Goal: Transaction & Acquisition: Purchase product/service

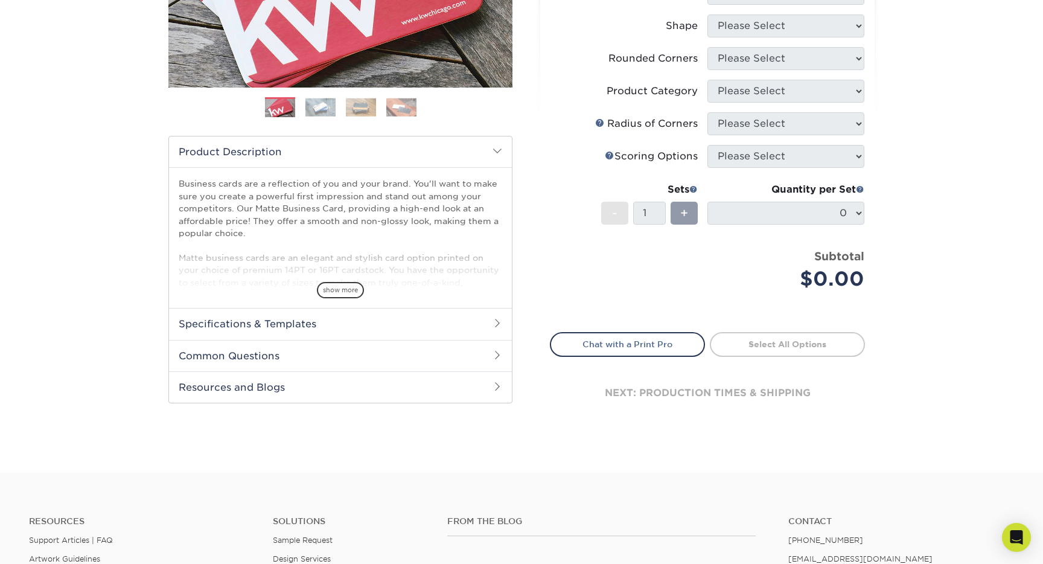
scroll to position [278, 0]
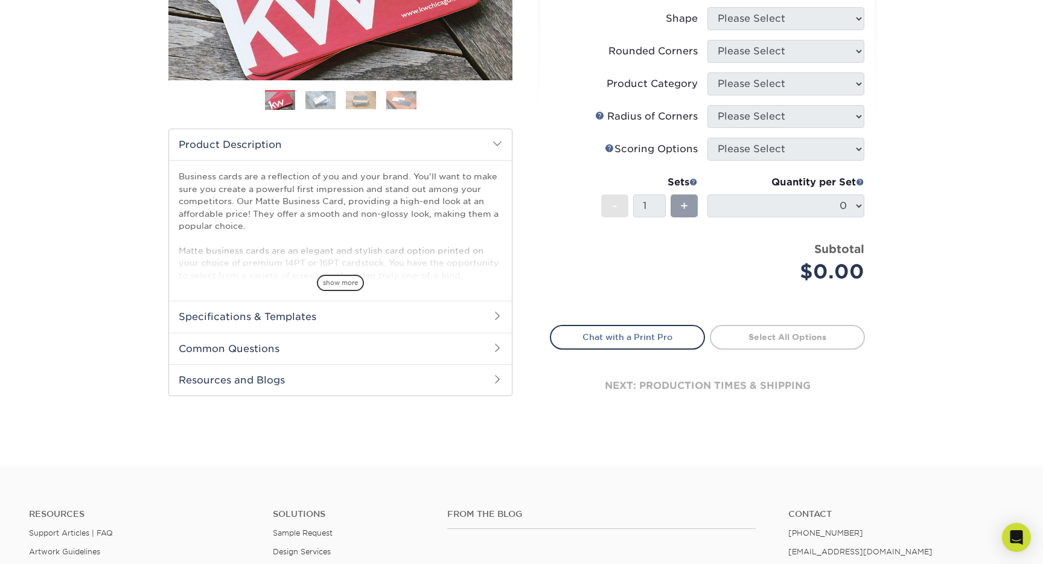
click at [297, 320] on h2 "Specifications & Templates" at bounding box center [340, 315] width 343 height 31
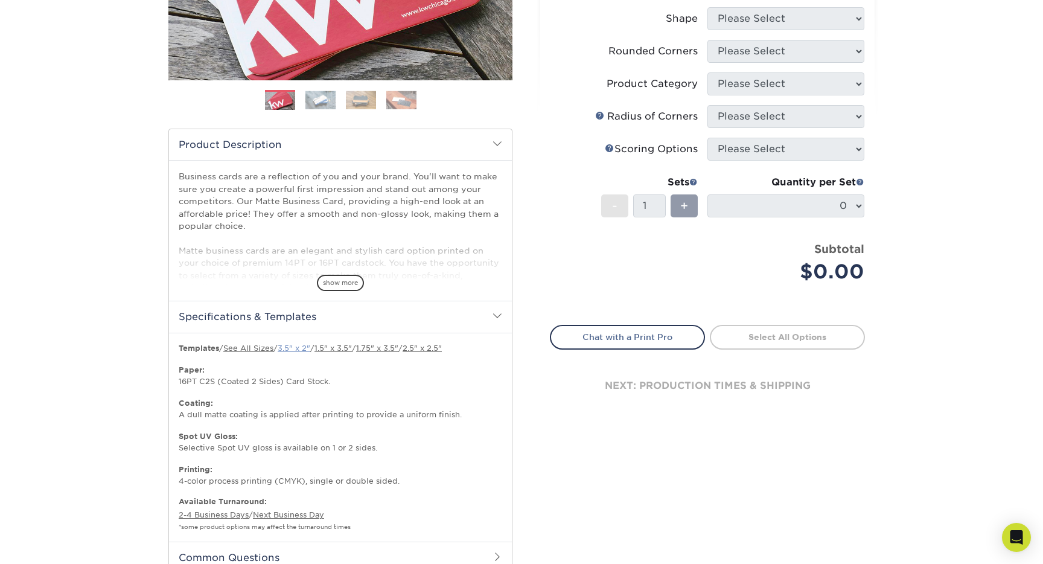
click at [305, 349] on link "3.5" x 2"" at bounding box center [294, 347] width 33 height 9
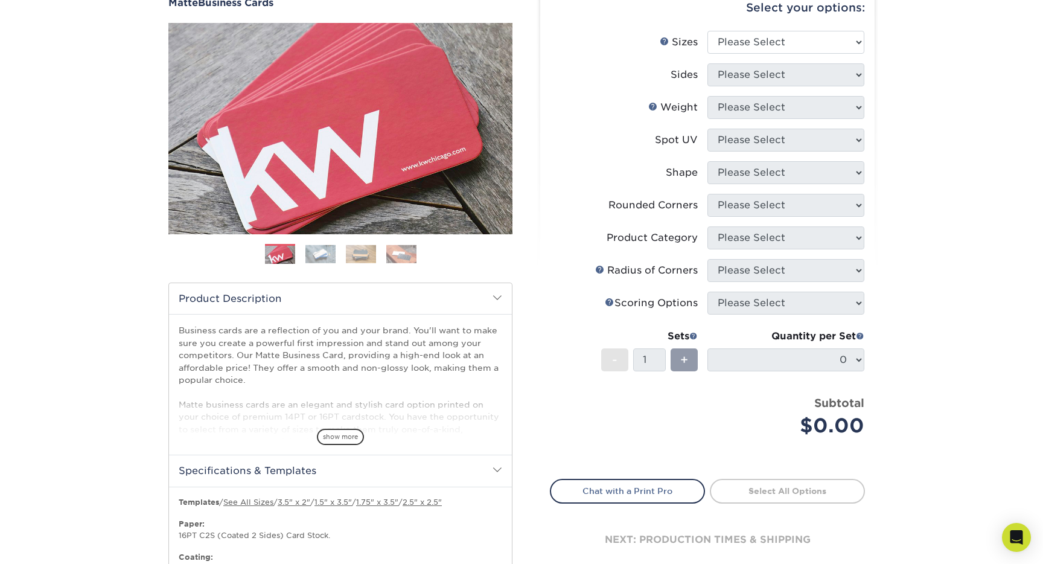
scroll to position [0, 0]
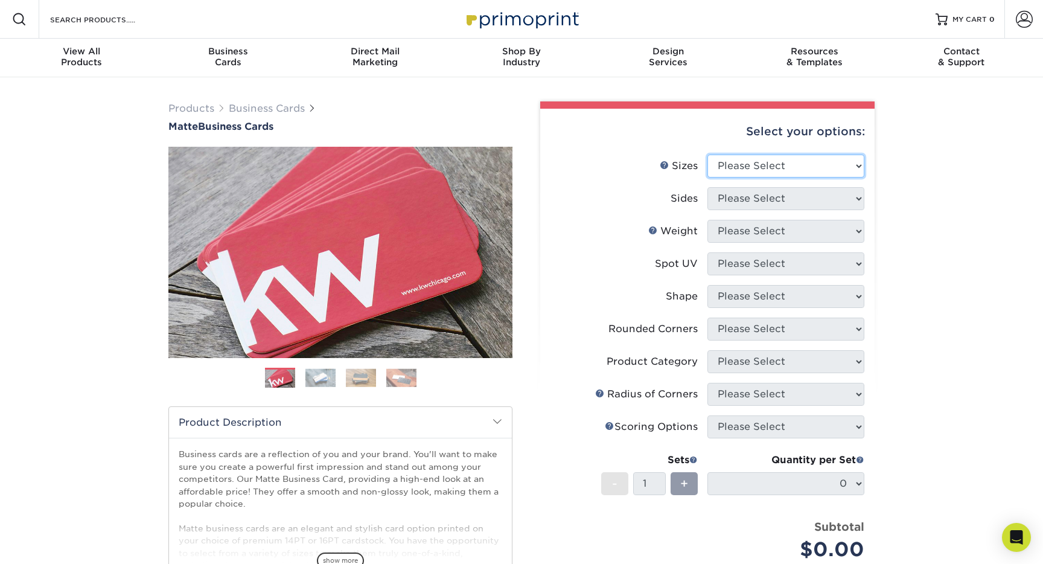
click at [771, 160] on select "Please Select 1.5" x 3.5" - Mini 1.75" x 3.5" - Mini 2" x 2" - Square 2" x 3" -…" at bounding box center [785, 165] width 157 height 23
select select "2.00x3.50"
click at [759, 199] on select "Please Select Print Both Sides Print Front Only" at bounding box center [785, 198] width 157 height 23
select select "13abbda7-1d64-4f25-8bb2-c179b224825d"
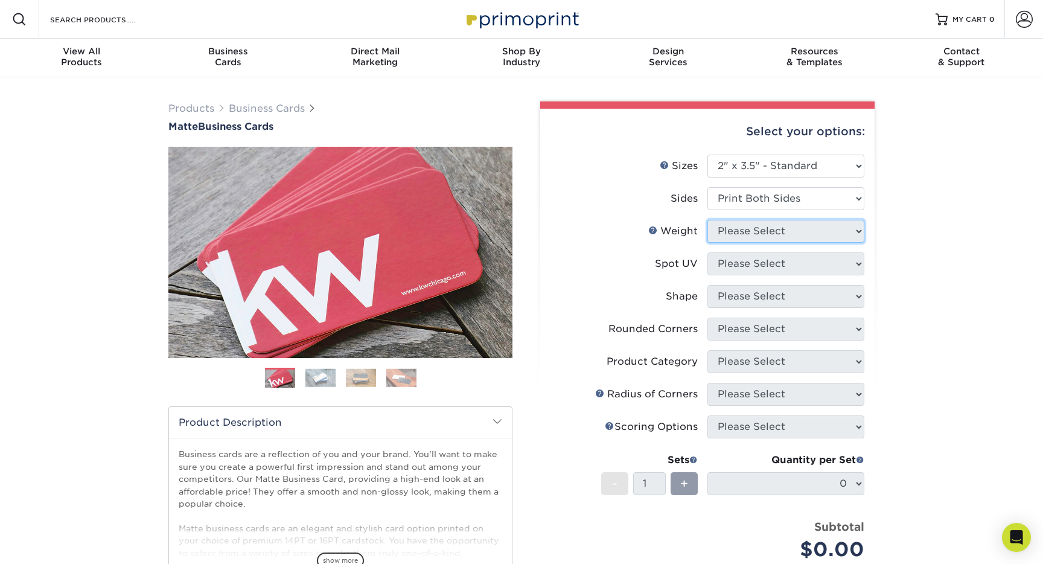
click at [748, 229] on select "Please Select" at bounding box center [785, 231] width 157 height 23
select select "16PT"
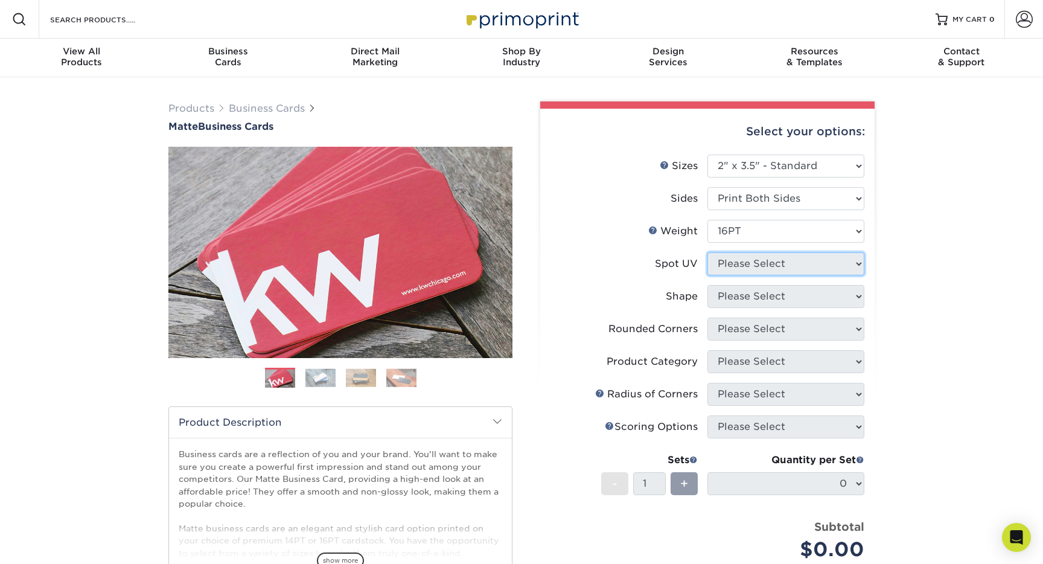
click at [737, 267] on select "Please Select No Spot UV Front and Back (Both Sides) Front Only Back Only" at bounding box center [785, 263] width 157 height 23
select select "3"
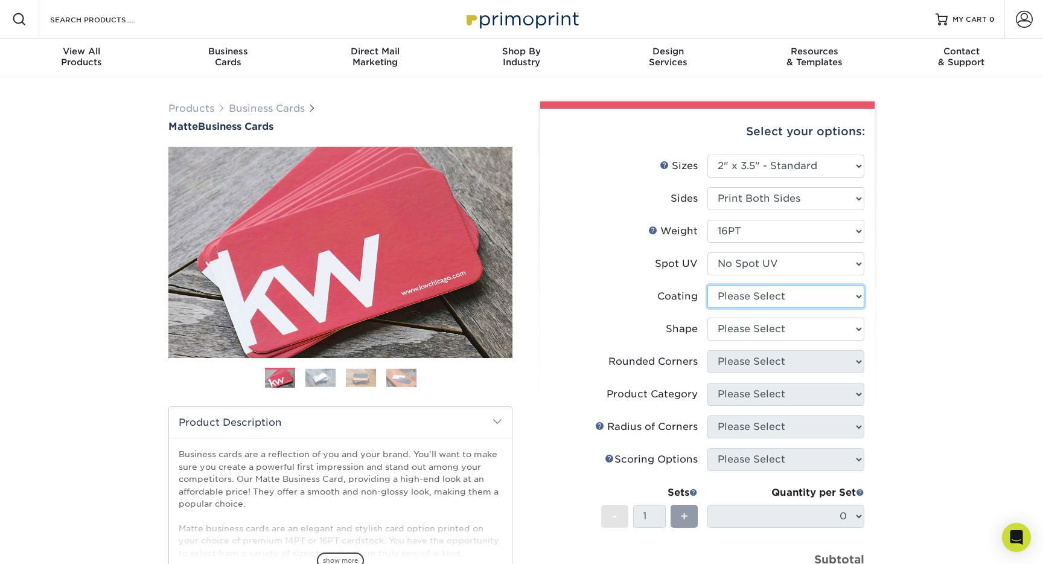
click at [740, 293] on select at bounding box center [785, 296] width 157 height 23
select select "121bb7b5-3b4d-429f-bd8d-bbf80e953313"
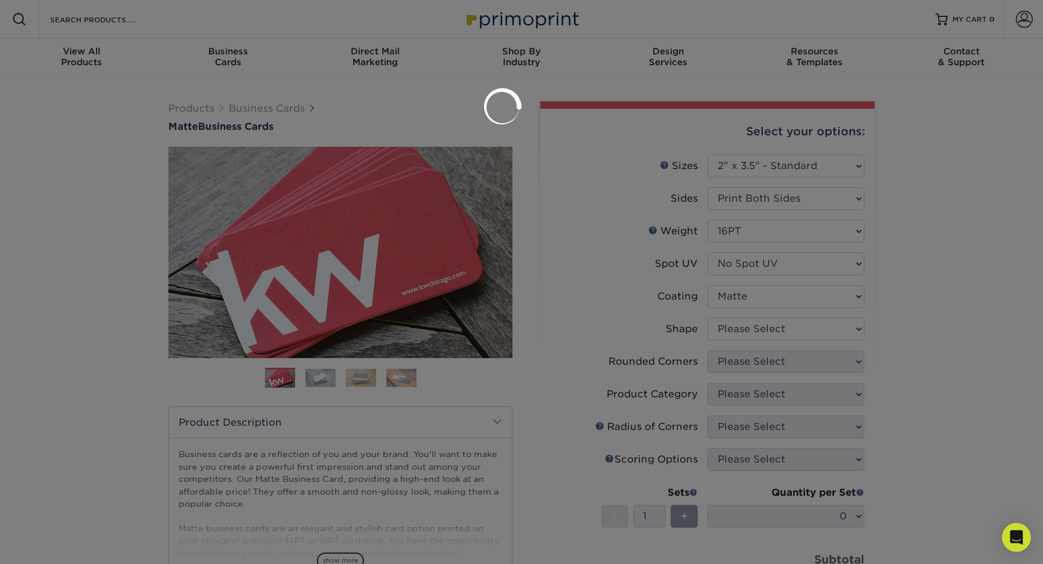
click at [740, 329] on div at bounding box center [521, 282] width 1043 height 564
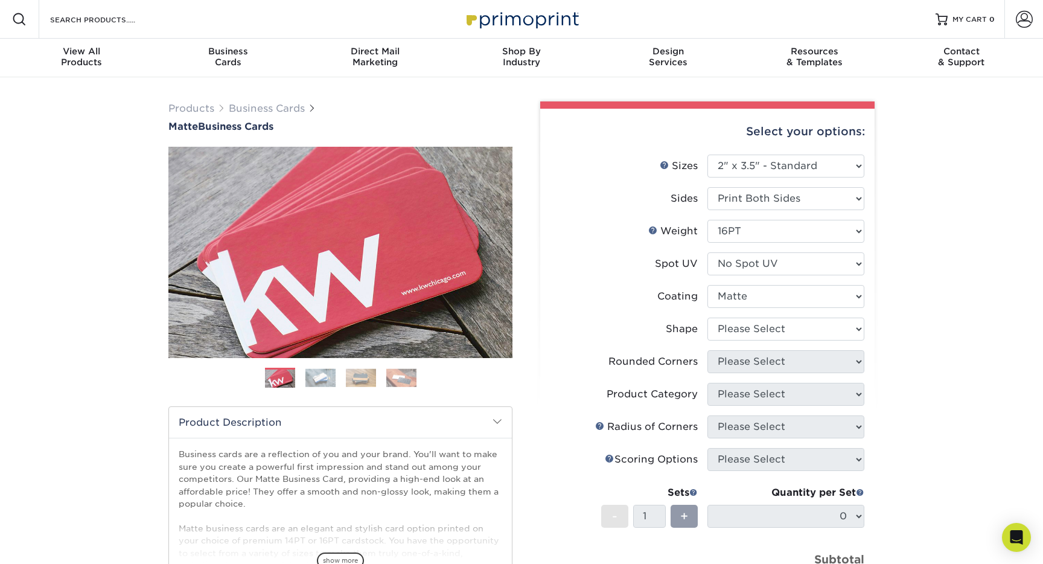
scroll to position [188, 0]
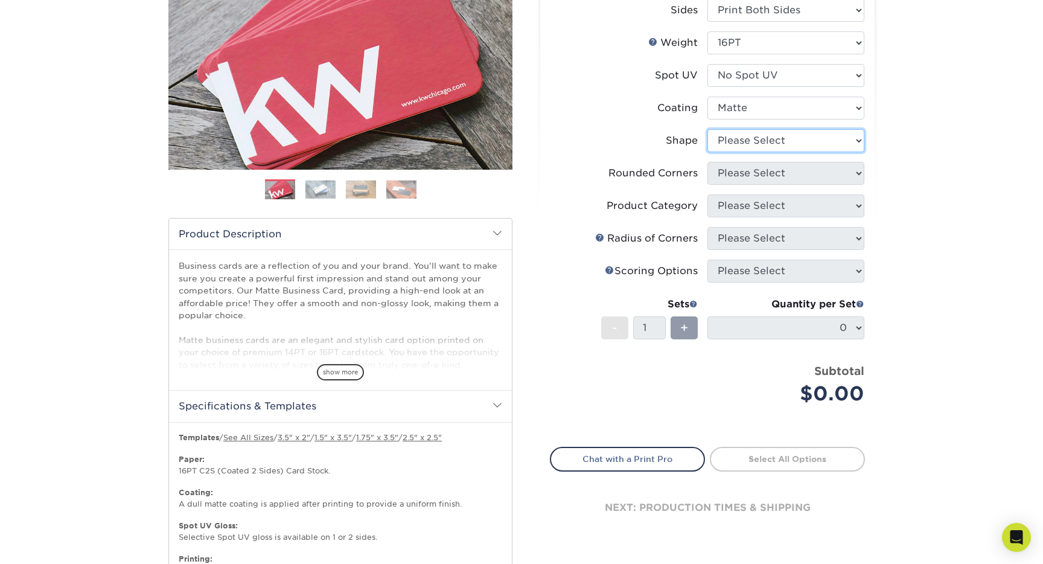
click at [755, 136] on select "Please Select Standard Oval" at bounding box center [785, 140] width 157 height 23
select select "standard"
click at [734, 173] on select "Please Select Yes - Round 2 Corners Yes - Round 4 Corners No" at bounding box center [785, 173] width 157 height 23
select select "0"
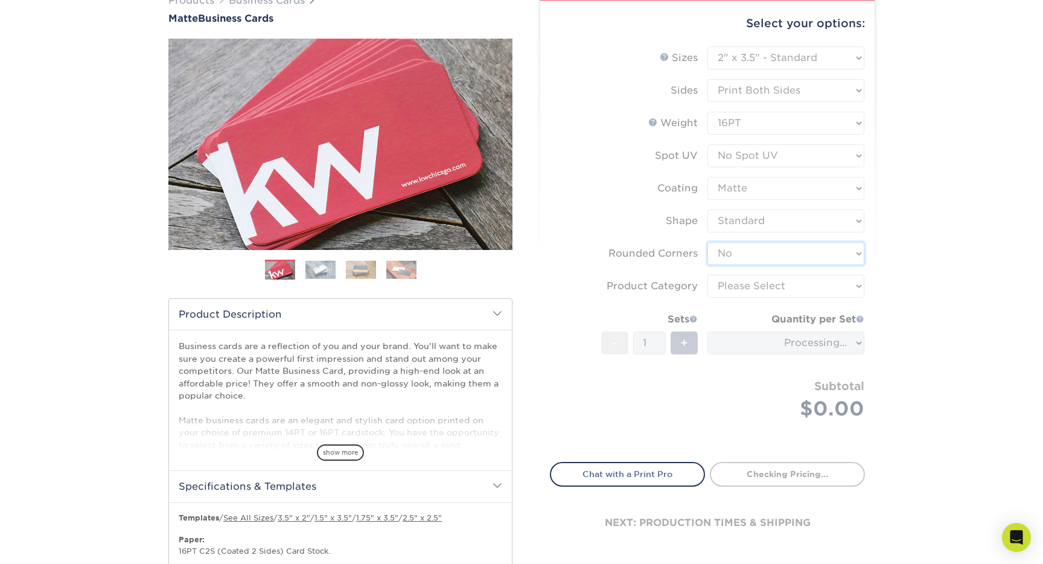
scroll to position [101, 0]
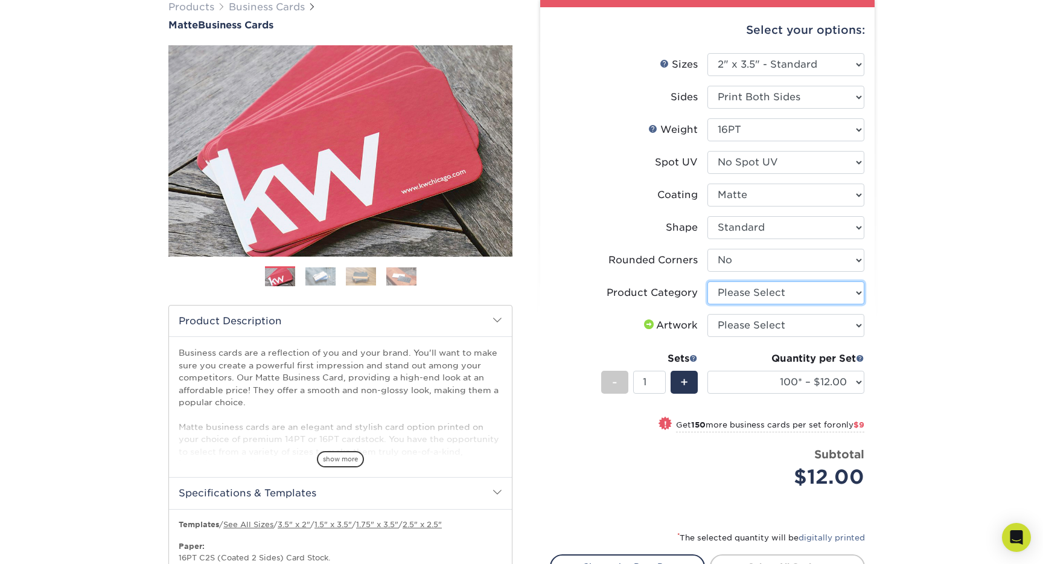
click at [777, 296] on select "Please Select Business Cards" at bounding box center [785, 292] width 157 height 23
select select "3b5148f1-0588-4f88-a218-97bcfdce65c1"
click at [757, 325] on select "Please Select I will upload files I need a design - $100" at bounding box center [785, 325] width 157 height 23
select select "upload"
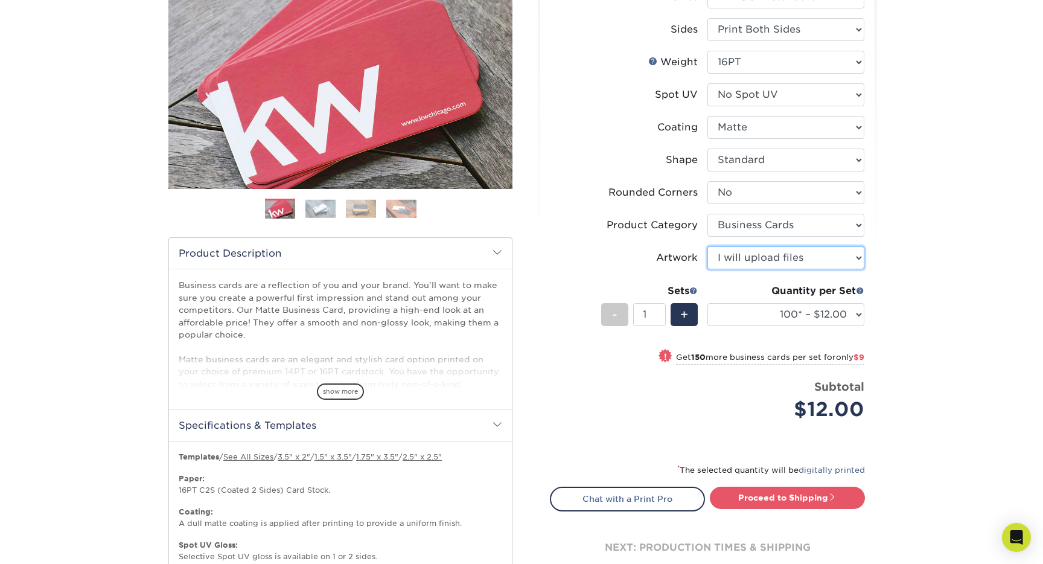
scroll to position [175, 0]
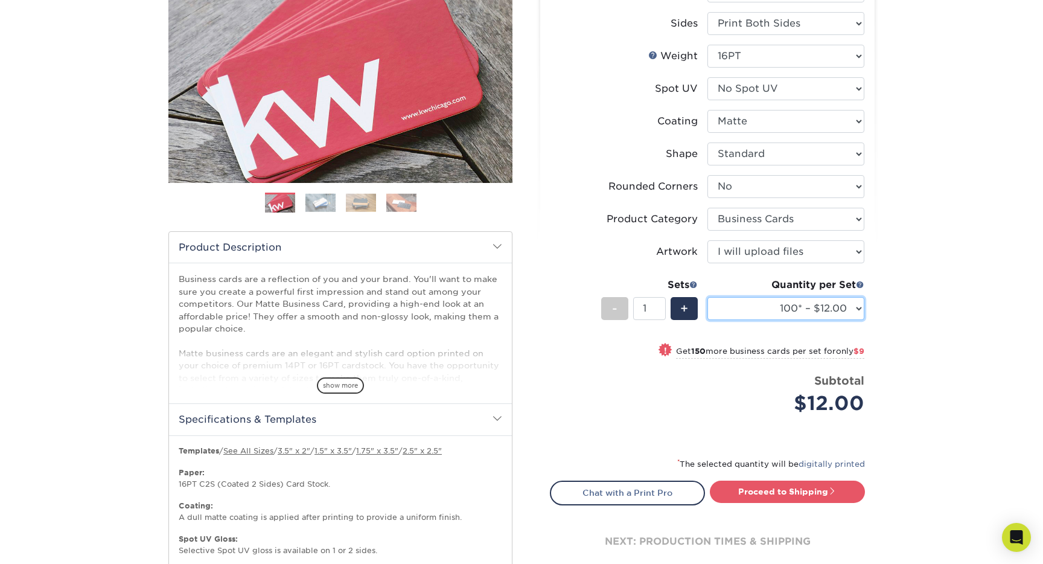
click at [755, 304] on select "100* – $12.00 250* – $21.00 500 – $42.00 1000 – $53.00 2500 – $95.00 5000 – $18…" at bounding box center [785, 308] width 157 height 23
select select "500 – $42.00"
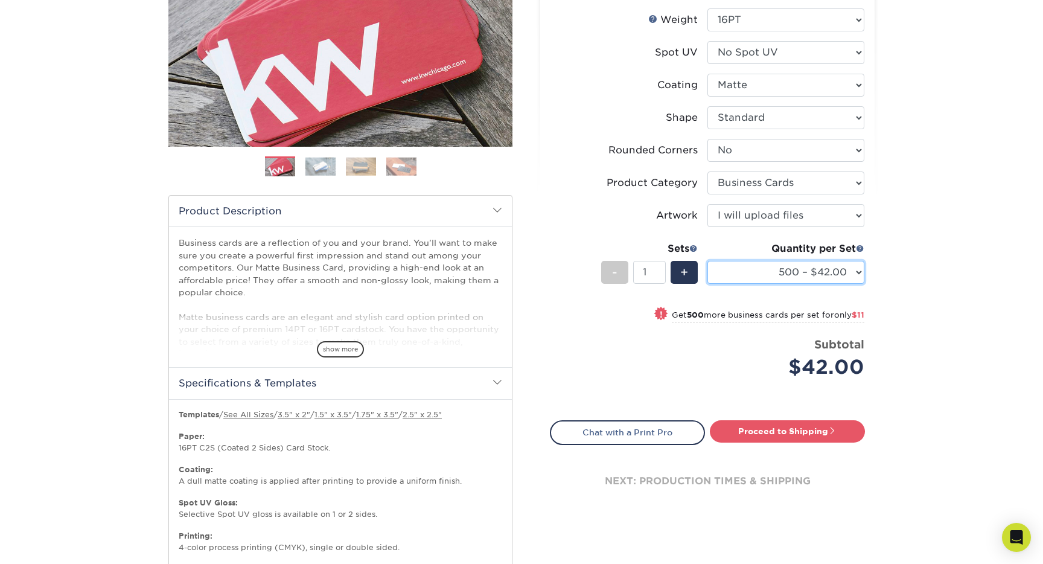
scroll to position [221, 0]
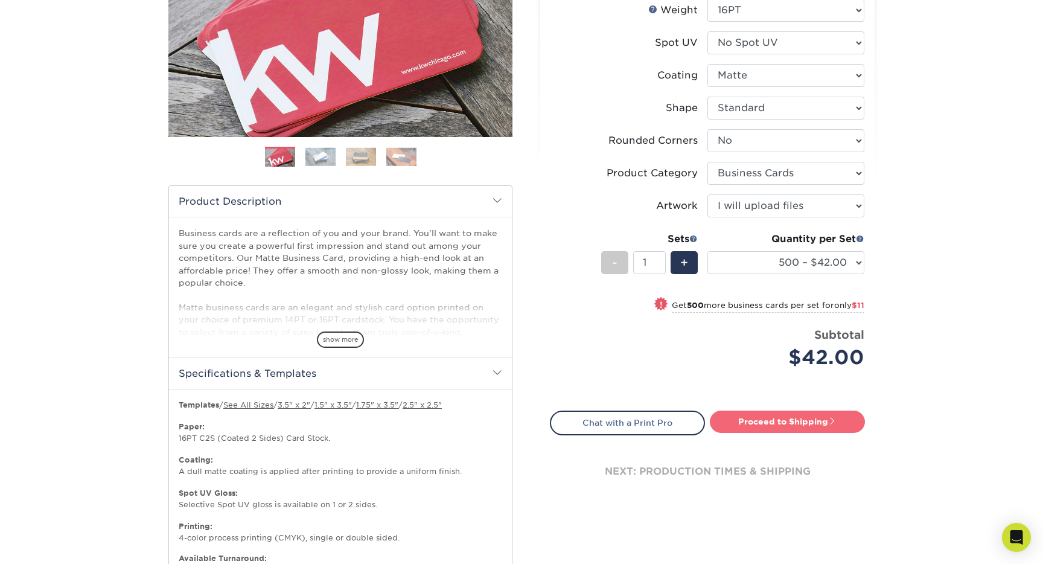
click at [772, 417] on link "Proceed to Shipping" at bounding box center [787, 421] width 155 height 22
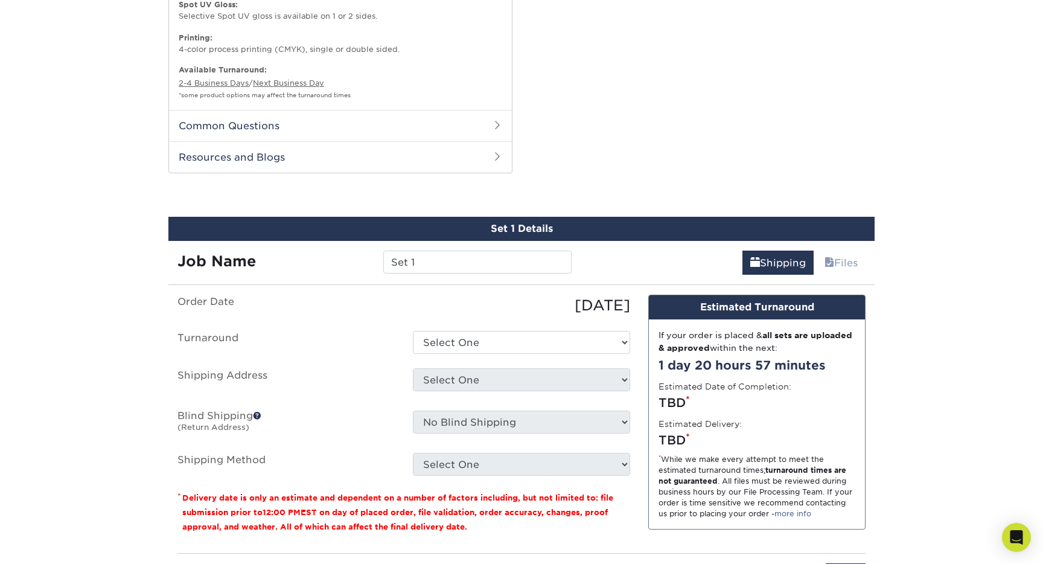
scroll to position [823, 0]
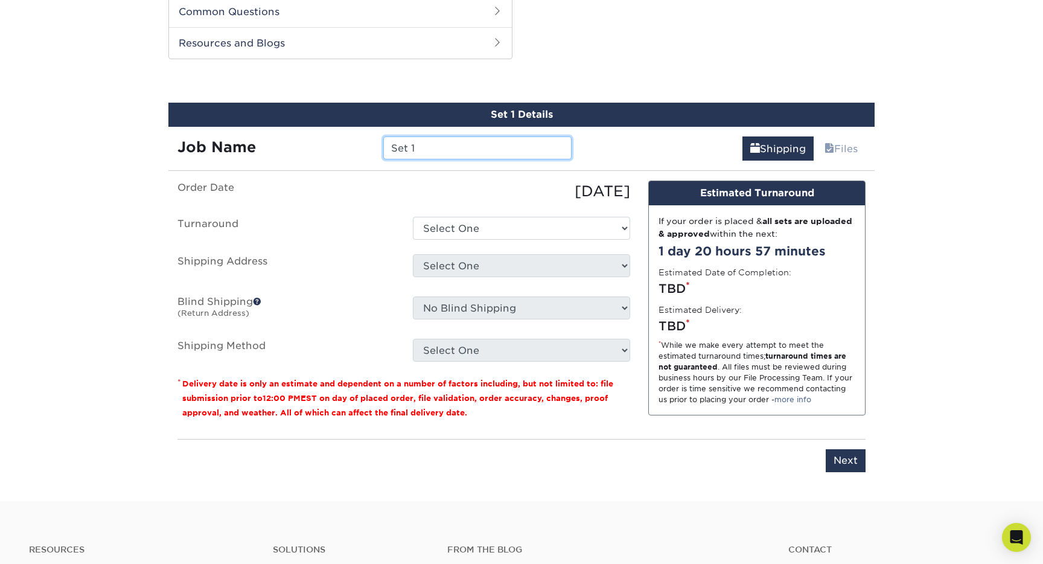
click at [430, 150] on input "Set 1" at bounding box center [477, 147] width 188 height 23
type input "[PERSON_NAME] Painting"
click at [350, 186] on label "Order Date" at bounding box center [285, 191] width 235 height 22
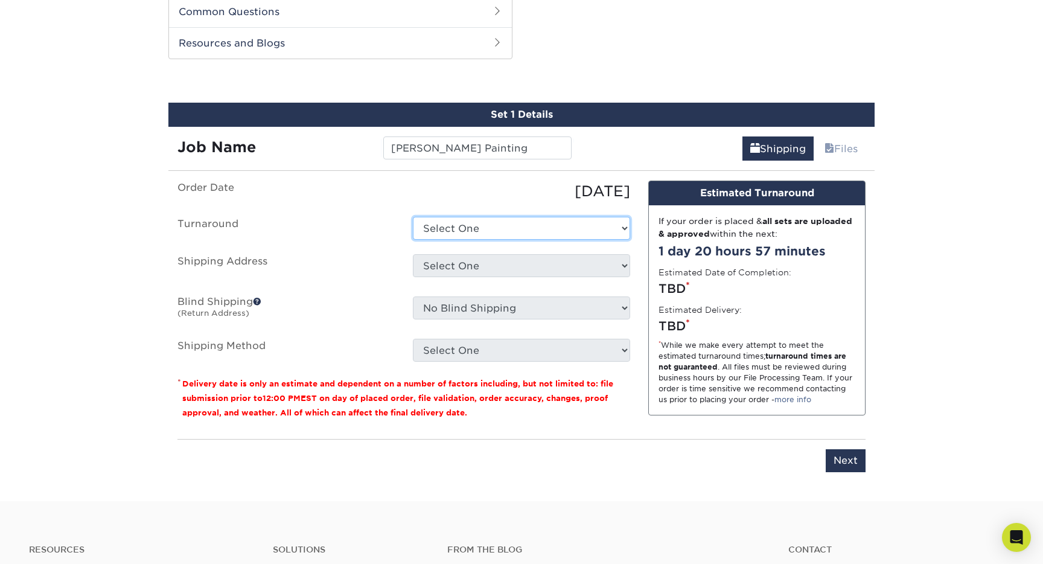
click at [478, 220] on select "Select One 2-4 Business Days 2 Day Next Business Day" at bounding box center [521, 228] width 217 height 23
select select "b78ebb40-f3d8-446a-8df3-6de10c612245"
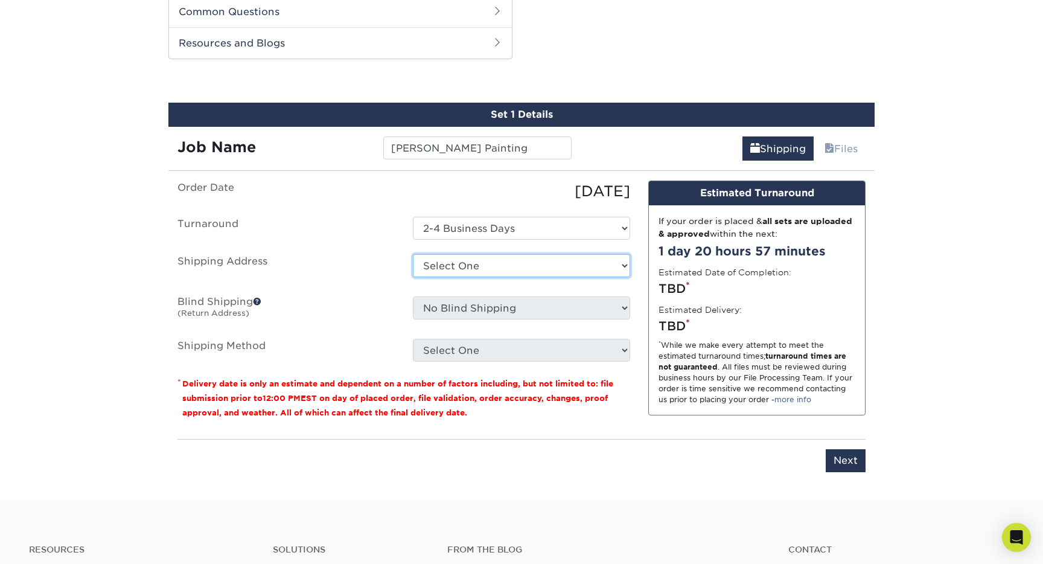
click at [421, 267] on select "Select One + Add New Address - Login" at bounding box center [521, 265] width 217 height 23
select select "newaddress"
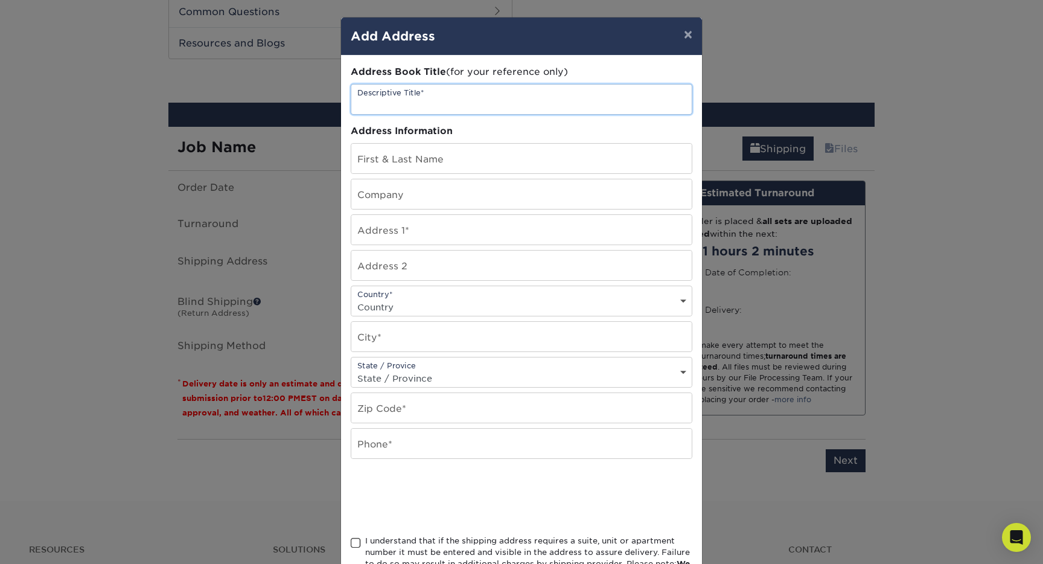
click at [429, 106] on input "text" at bounding box center [521, 99] width 340 height 30
type input "[PERSON_NAME]"
click at [419, 159] on input "text" at bounding box center [521, 159] width 340 height 30
type input "[PERSON_NAME]"
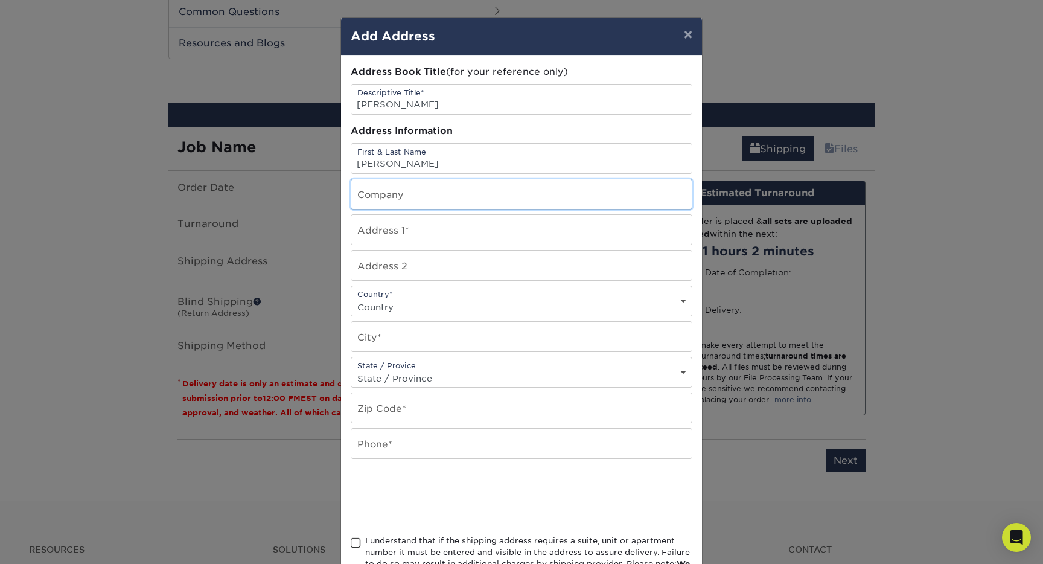
click at [427, 187] on input "text" at bounding box center [521, 194] width 340 height 30
type input "[PERSON_NAME] Painting"
click at [406, 246] on div "Address Book Title (for your reference only) Descriptive Title* Greg Buettner A…" at bounding box center [522, 325] width 342 height 521
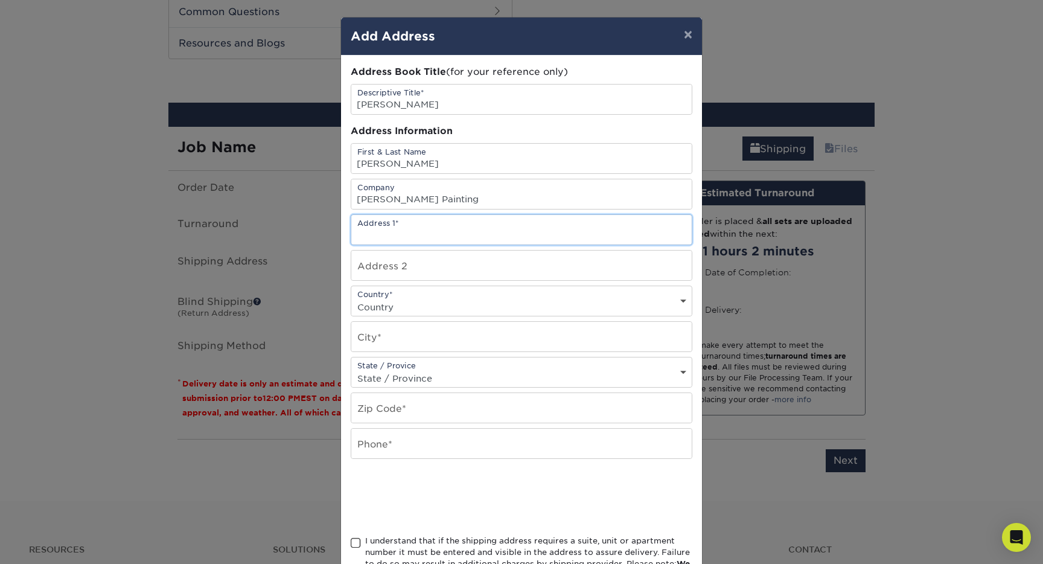
click at [408, 234] on input "text" at bounding box center [521, 230] width 340 height 30
type input "1214 Villa Sites"
click at [398, 307] on select "Country United States Canada ----------------------------- Afghanistan Albania …" at bounding box center [521, 306] width 340 height 17
click at [415, 307] on select "Country United States Canada ----------------------------- Afghanistan Albania …" at bounding box center [521, 306] width 340 height 17
select select "US"
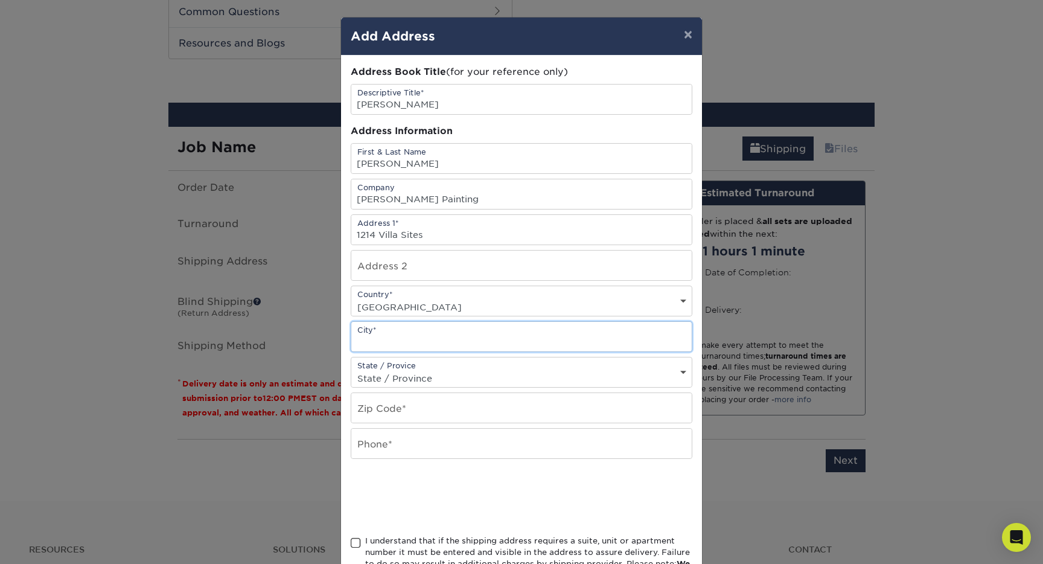
click at [394, 336] on input "text" at bounding box center [521, 337] width 340 height 30
type input "Harborcreek"
click at [424, 373] on select "State / Province Alabama Alaska Arizona Arkansas California Colorado Connecticu…" at bounding box center [521, 377] width 340 height 17
select select "PA"
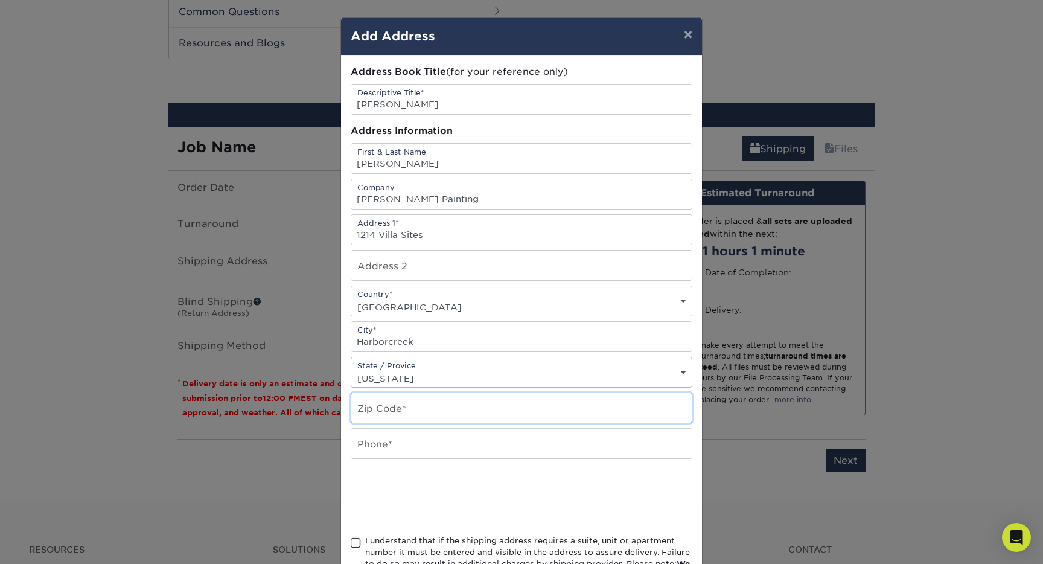
click at [428, 415] on input "text" at bounding box center [521, 408] width 340 height 30
type input "16421"
click at [408, 442] on input "text" at bounding box center [521, 443] width 340 height 30
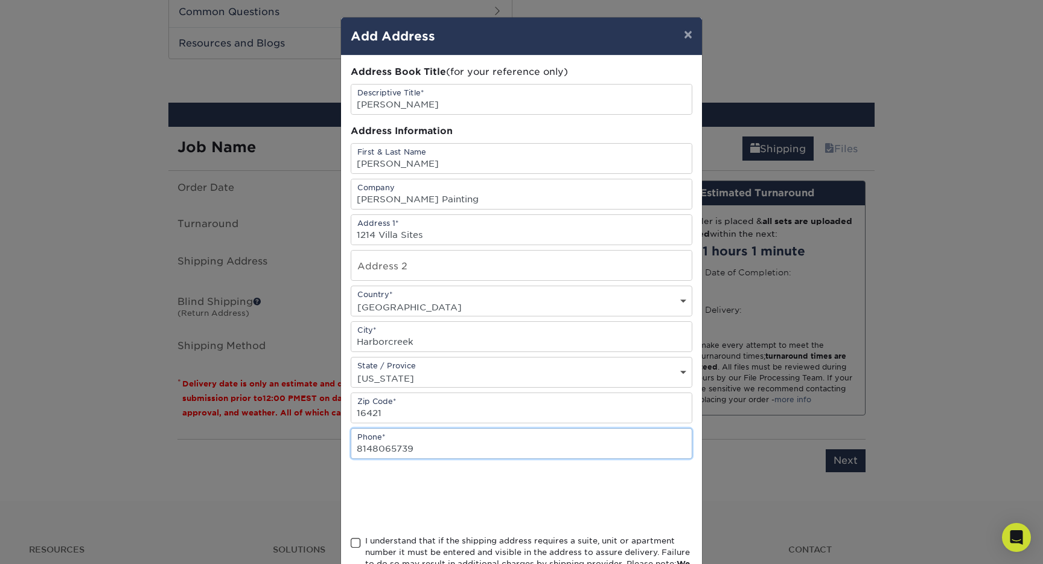
type input "8148065739"
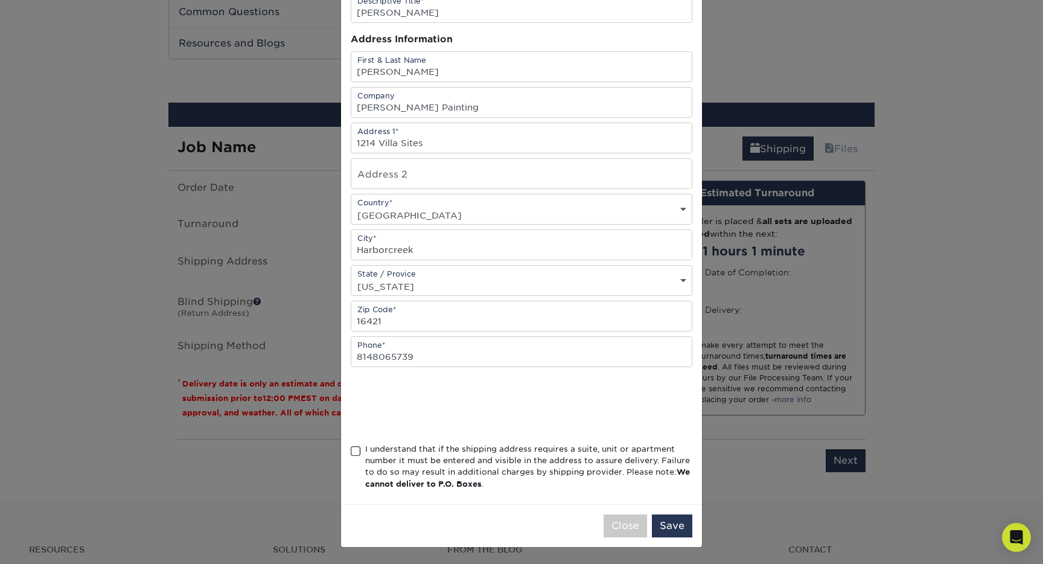
scroll to position [92, 0]
click at [357, 451] on span at bounding box center [356, 450] width 10 height 11
click at [0, 0] on input "I understand that if the shipping address requires a suite, unit or apartment n…" at bounding box center [0, 0] width 0 height 0
click at [681, 529] on button "Save" at bounding box center [672, 524] width 40 height 23
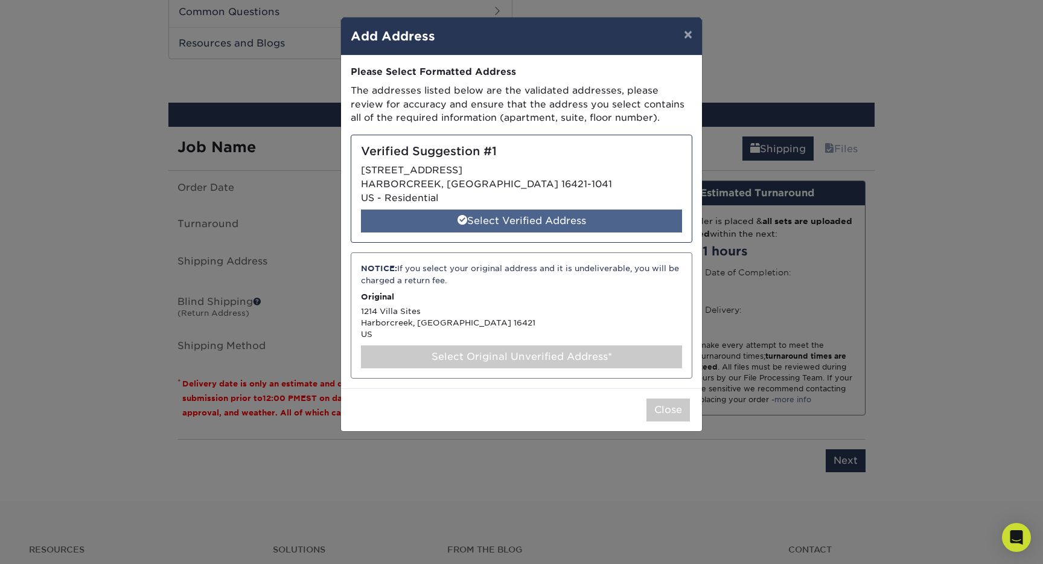
click at [577, 218] on div "Select Verified Address" at bounding box center [521, 220] width 321 height 23
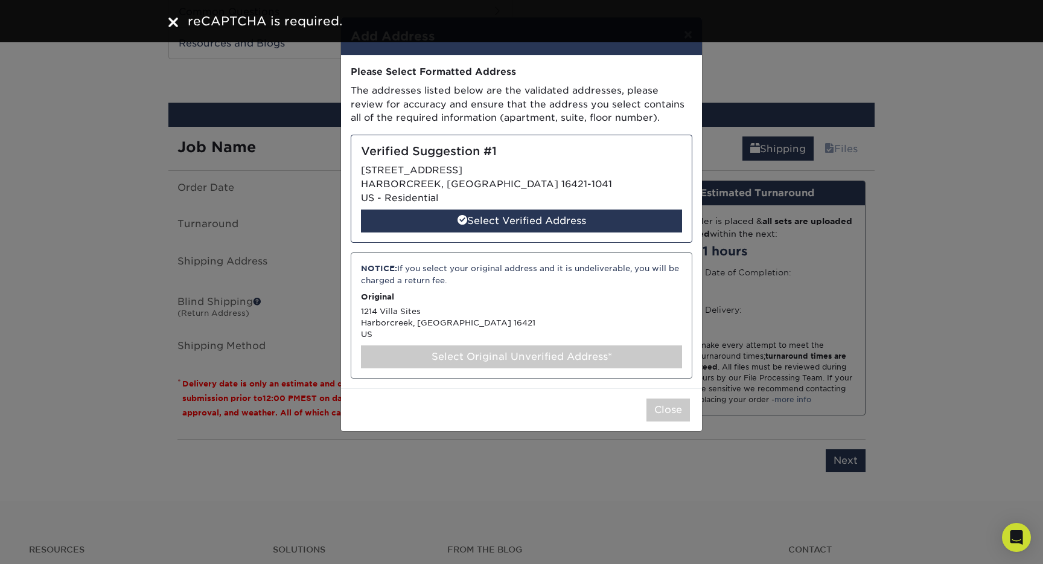
click at [536, 165] on div "Verified Suggestion #1 1214 VILLA SITES AVE HARBORCREEK, PA 16421-1041 US - Res…" at bounding box center [522, 189] width 342 height 108
click at [167, 19] on div "reCAPTCHA is required." at bounding box center [521, 21] width 724 height 18
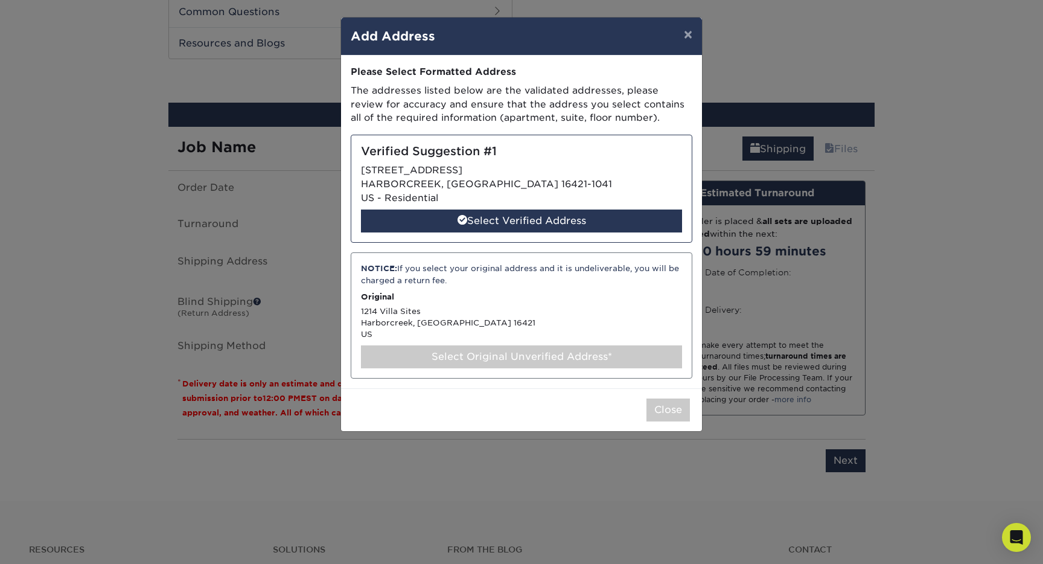
click at [473, 171] on div "Verified Suggestion #1 1214 VILLA SITES AVE HARBORCREEK, PA 16421-1041 US - Res…" at bounding box center [522, 189] width 342 height 108
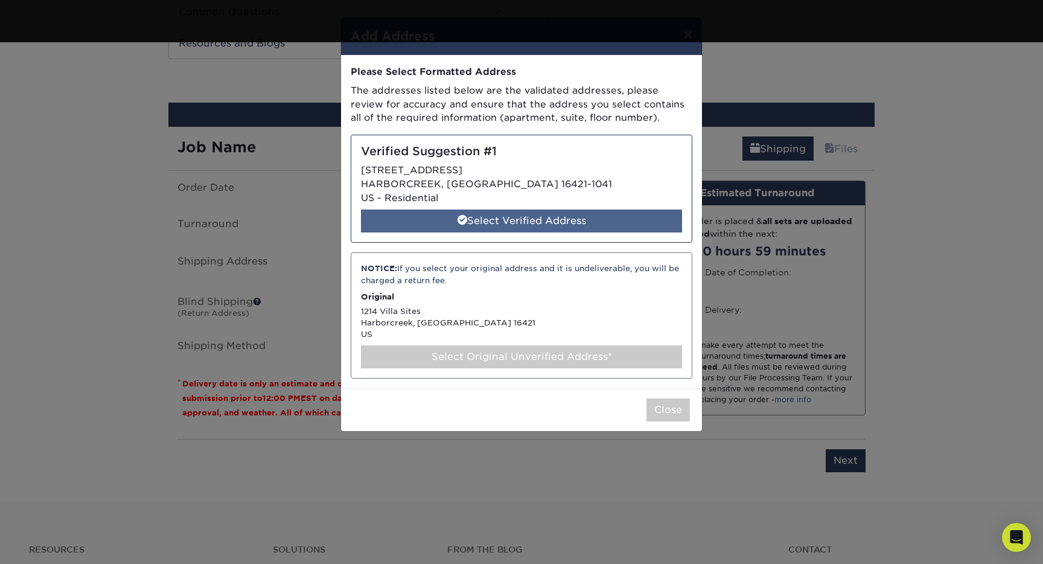
click at [521, 221] on div "Select Verified Address" at bounding box center [521, 220] width 321 height 23
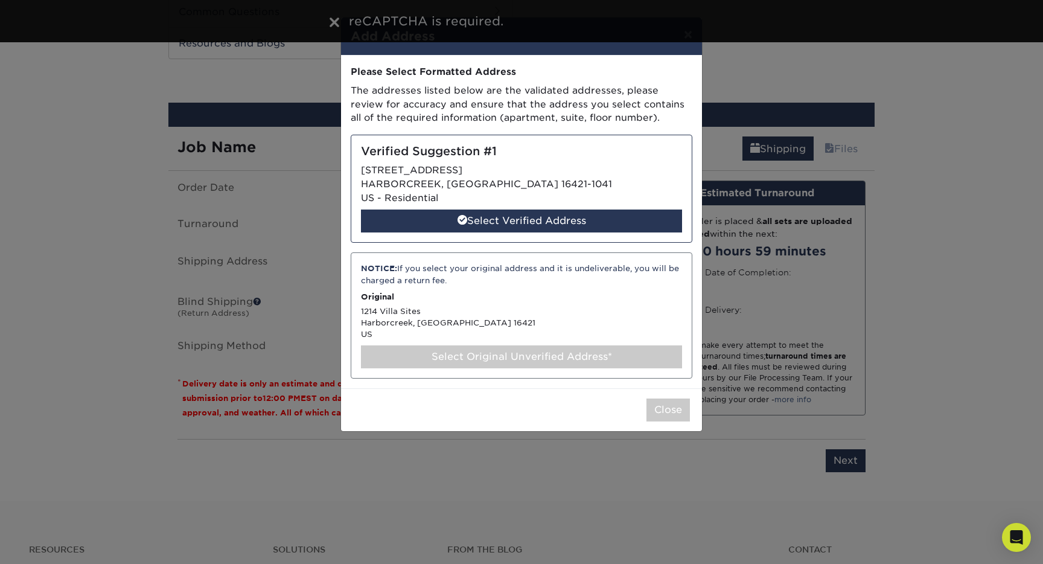
click at [497, 310] on div "NOTICE: If you select your original address and it is undeliverable, you will b…" at bounding box center [522, 315] width 342 height 126
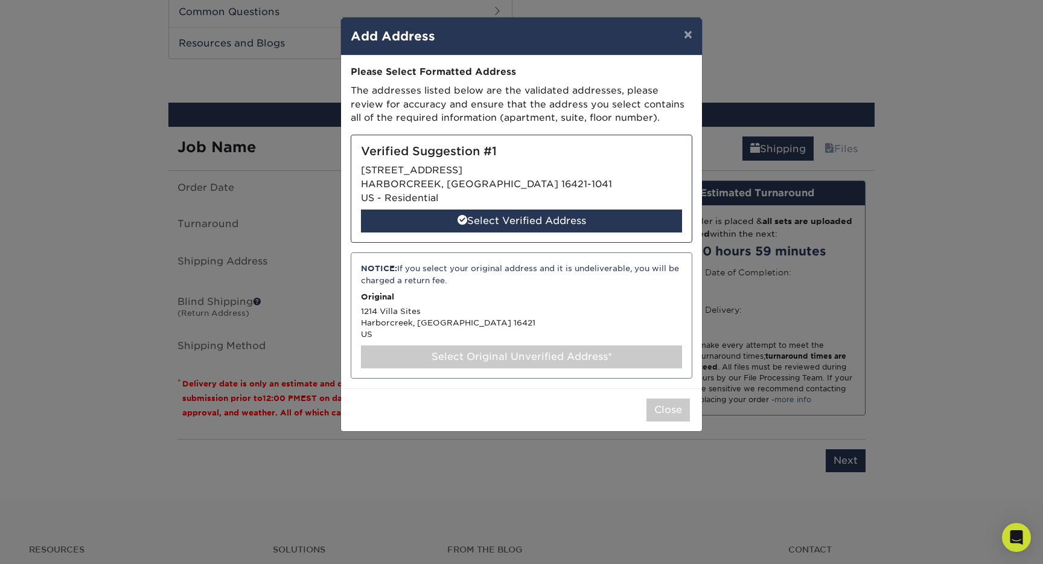
click at [532, 177] on div "Verified Suggestion #1 1214 VILLA SITES AVE HARBORCREEK, PA 16421-1041 US - Res…" at bounding box center [522, 189] width 342 height 108
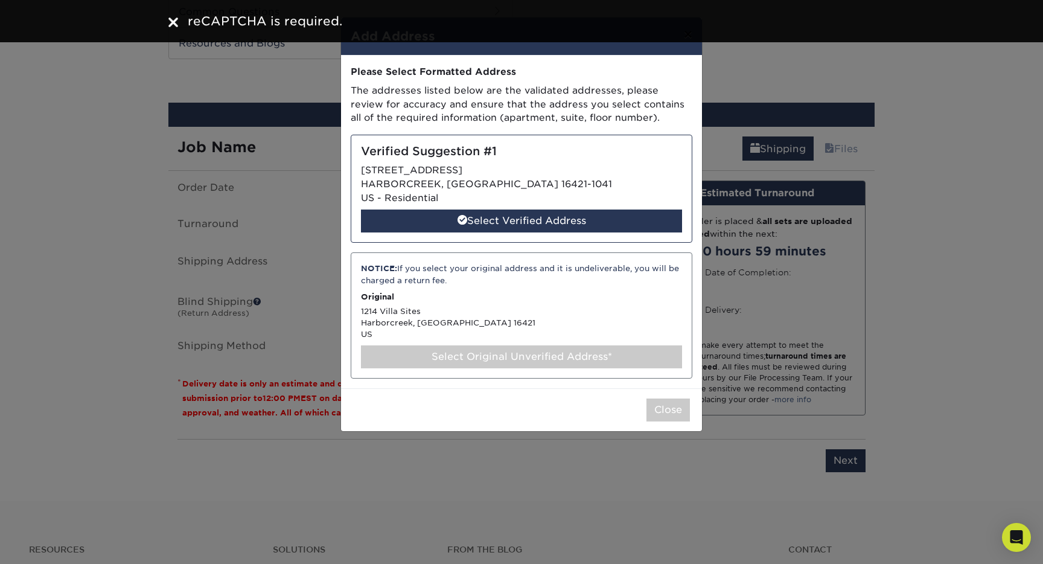
click at [693, 49] on button "×" at bounding box center [688, 34] width 28 height 34
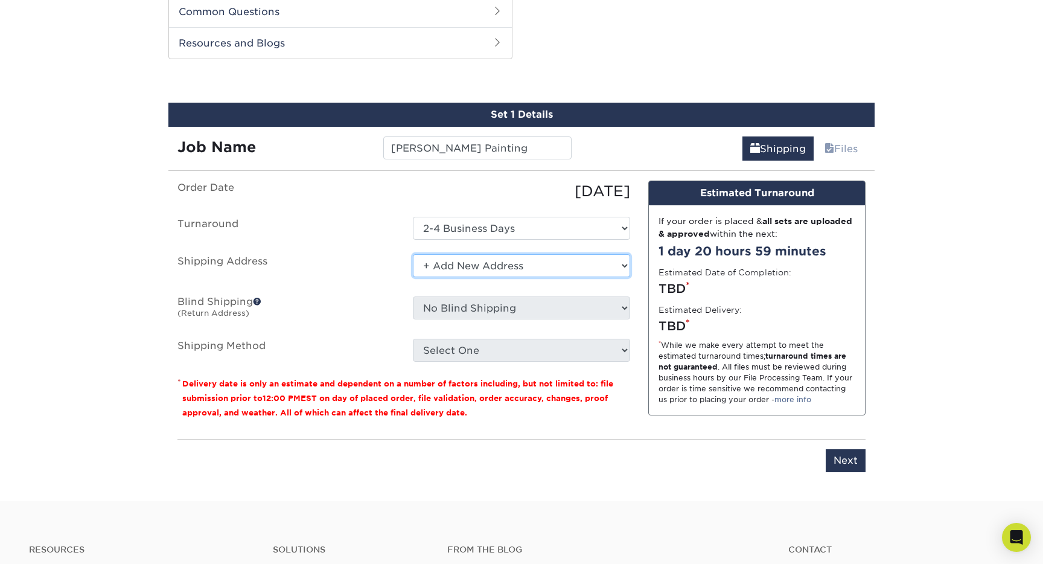
click at [527, 271] on select "Select One + Add New Address - Login" at bounding box center [521, 265] width 217 height 23
click at [468, 269] on select "Select One + Add New Address - Login" at bounding box center [521, 265] width 217 height 23
select select "newaddress"
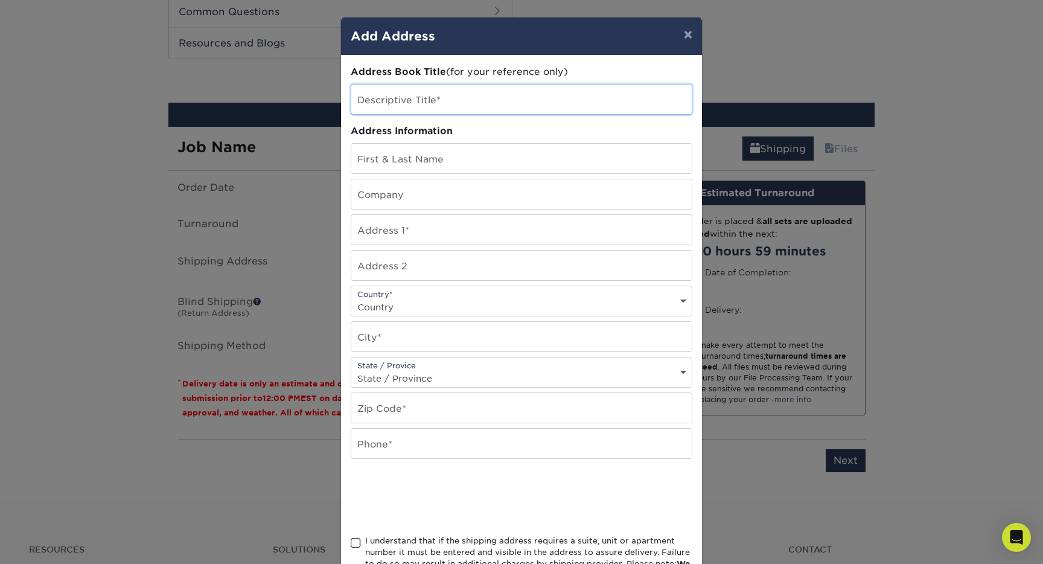
click at [448, 110] on input "text" at bounding box center [521, 99] width 340 height 30
type input "[PERSON_NAME]"
click at [419, 156] on input "text" at bounding box center [521, 159] width 340 height 30
type input "[PERSON_NAME]"
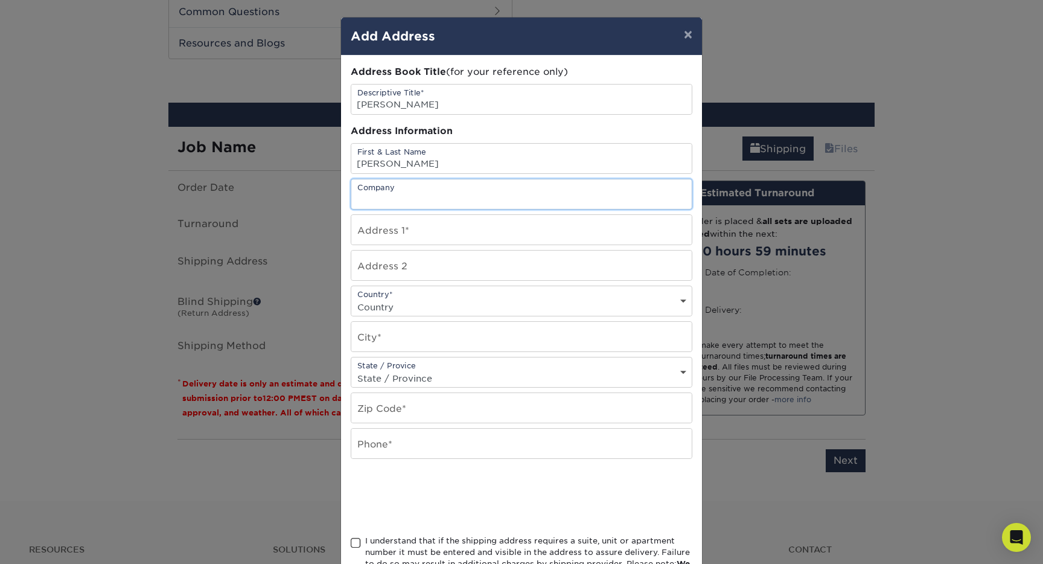
click at [427, 193] on input "text" at bounding box center [521, 194] width 340 height 30
type input "[PERSON_NAME] Painting"
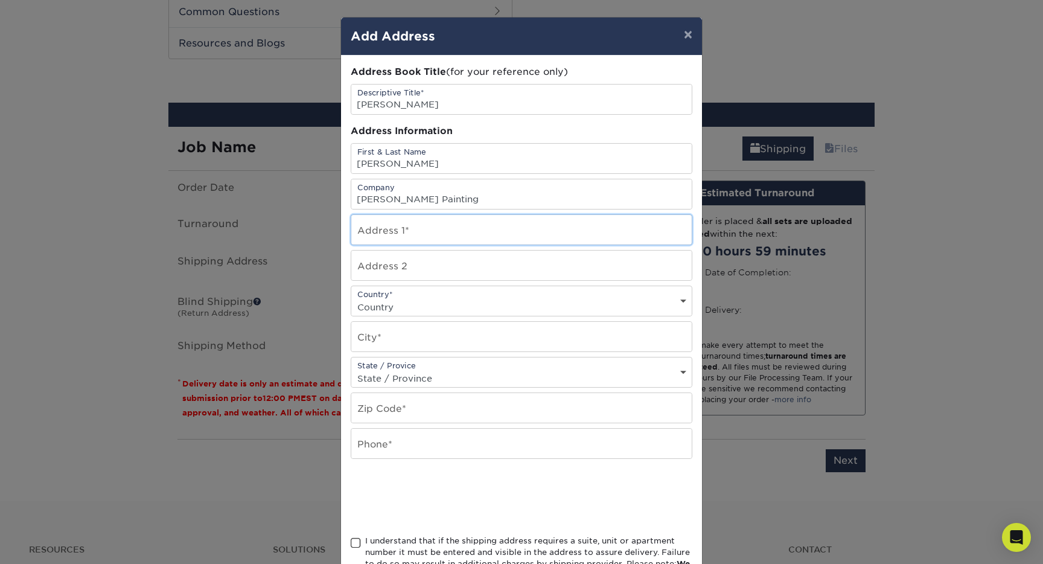
click at [415, 227] on input "text" at bounding box center [521, 230] width 340 height 30
type input "1214 Villa Sites Ave"
click at [402, 302] on select "Country United States Canada ----------------------------- Afghanistan Albania …" at bounding box center [521, 306] width 340 height 17
click at [402, 298] on select "Country United States Canada ----------------------------- Afghanistan Albania …" at bounding box center [521, 306] width 340 height 17
select select "US"
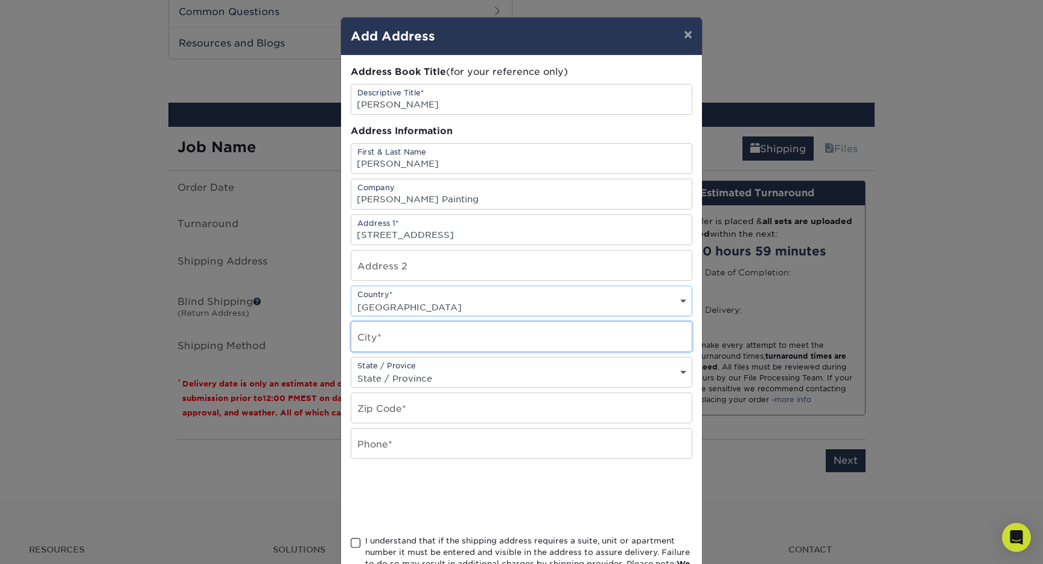
click at [394, 334] on input "text" at bounding box center [521, 337] width 340 height 30
type input "Harborcreek"
click at [421, 372] on select "State / Province Alabama Alaska Arizona Arkansas California Colorado Connecticu…" at bounding box center [521, 377] width 340 height 17
select select "PA"
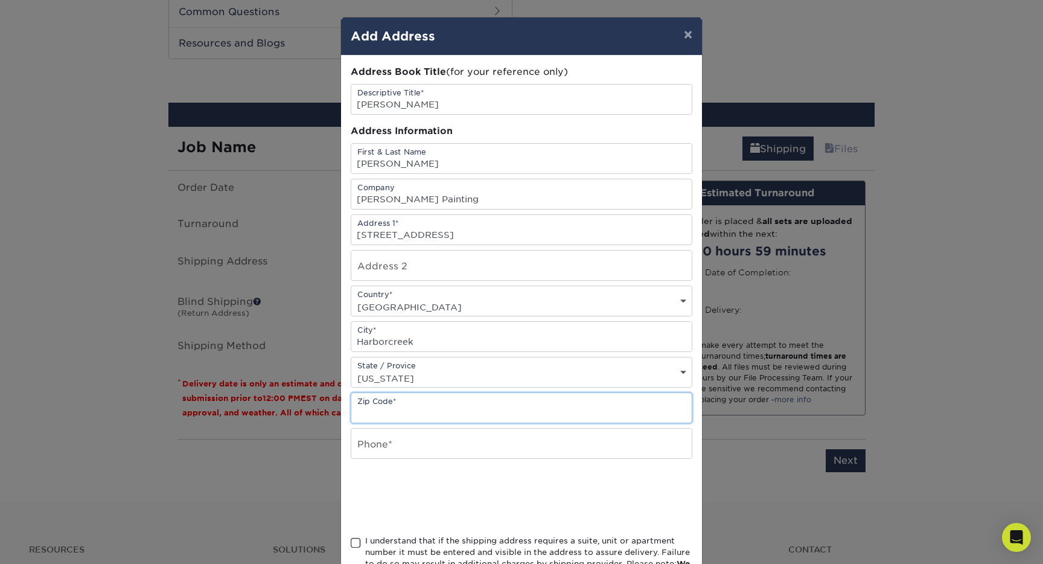
click at [451, 406] on input "text" at bounding box center [521, 408] width 340 height 30
type input "16421"
click at [422, 439] on input "text" at bounding box center [521, 443] width 340 height 30
type input "8148065739"
click at [357, 541] on span at bounding box center [356, 542] width 10 height 11
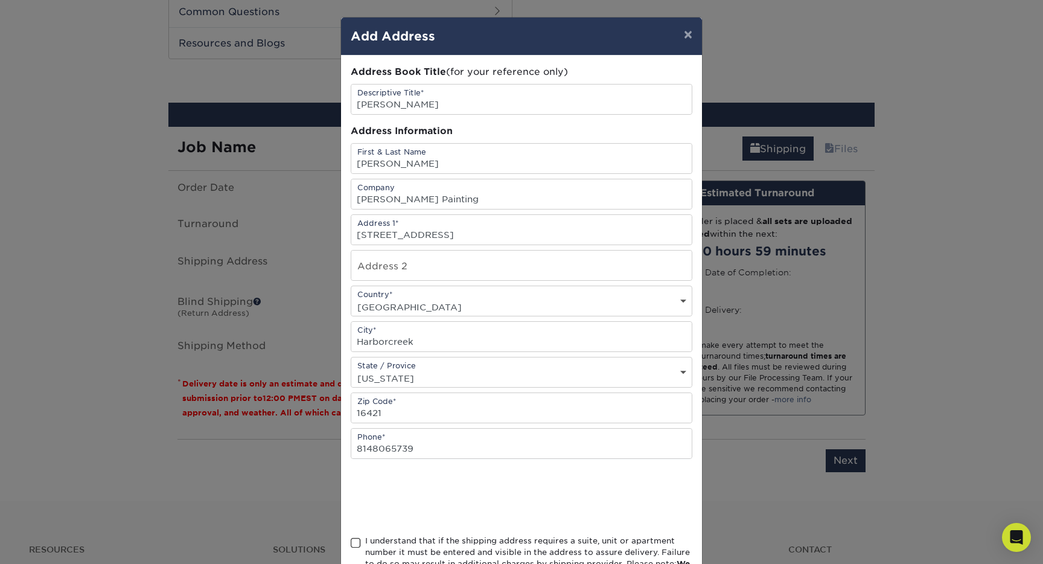
click at [0, 0] on input "I understand that if the shipping address requires a suite, unit or apartment n…" at bounding box center [0, 0] width 0 height 0
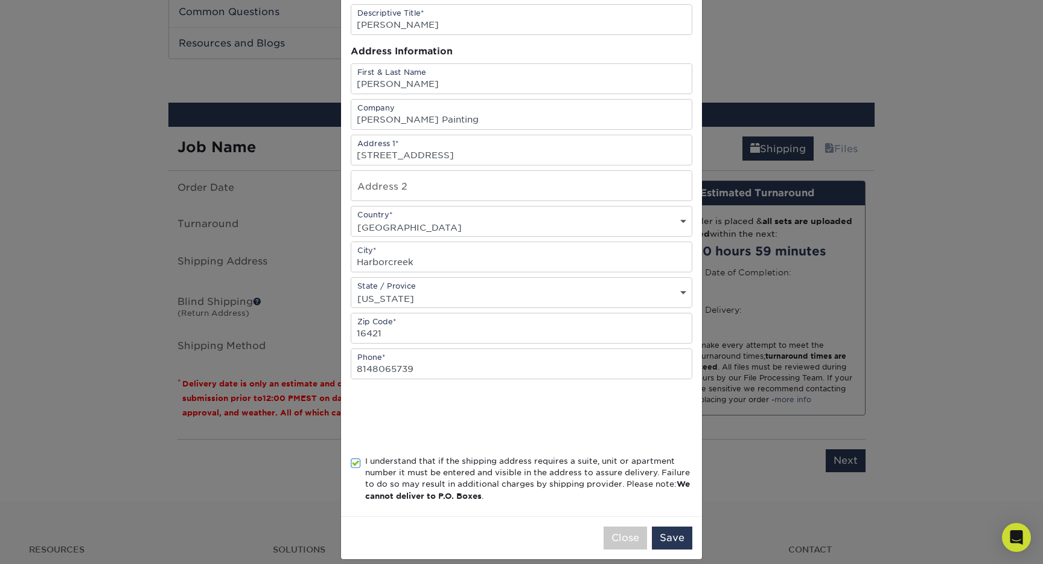
scroll to position [92, 0]
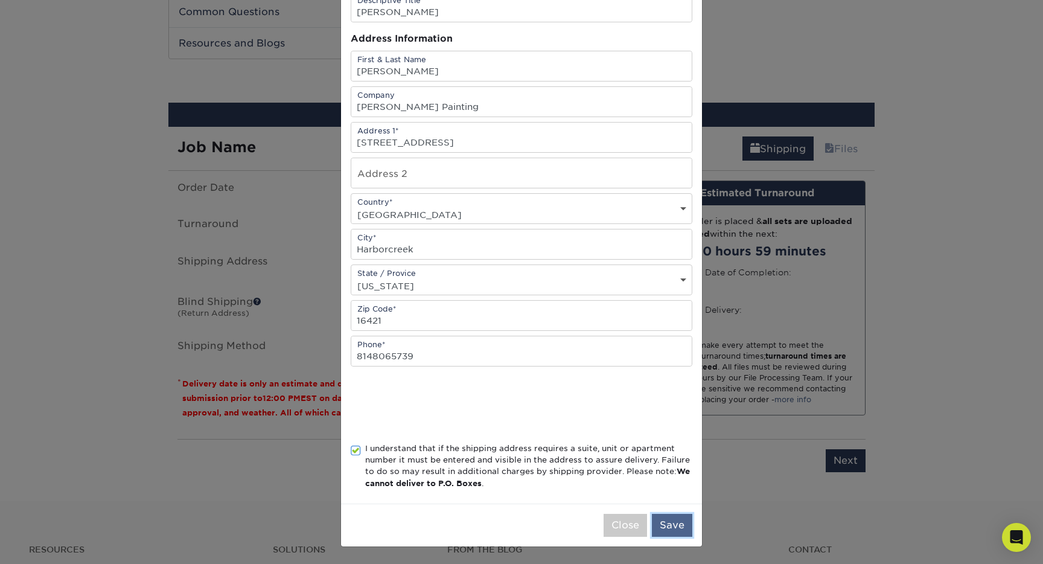
click at [663, 517] on button "Save" at bounding box center [672, 524] width 40 height 23
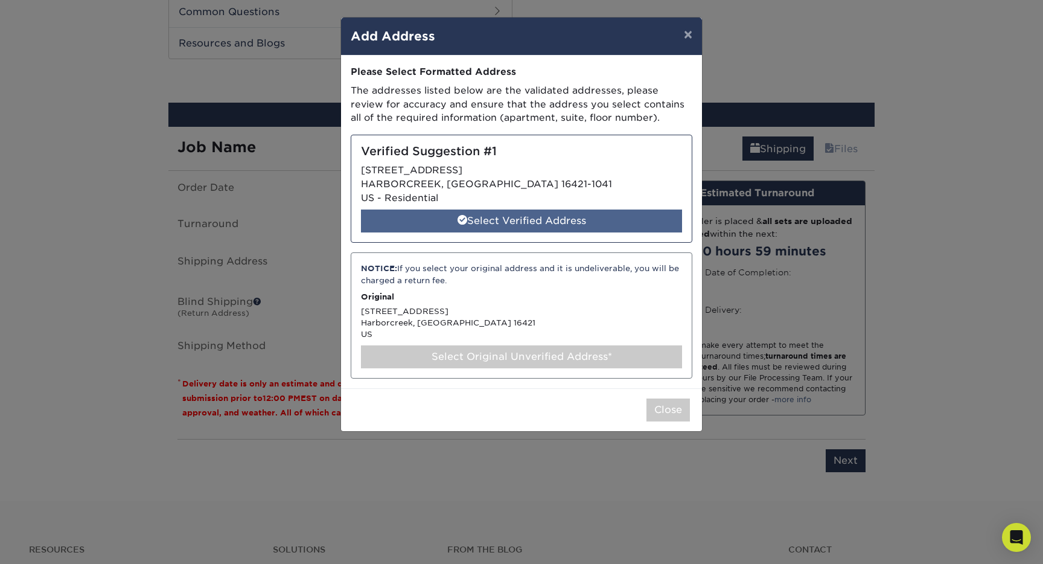
click at [562, 217] on div "Select Verified Address" at bounding box center [521, 220] width 321 height 23
select select "285145"
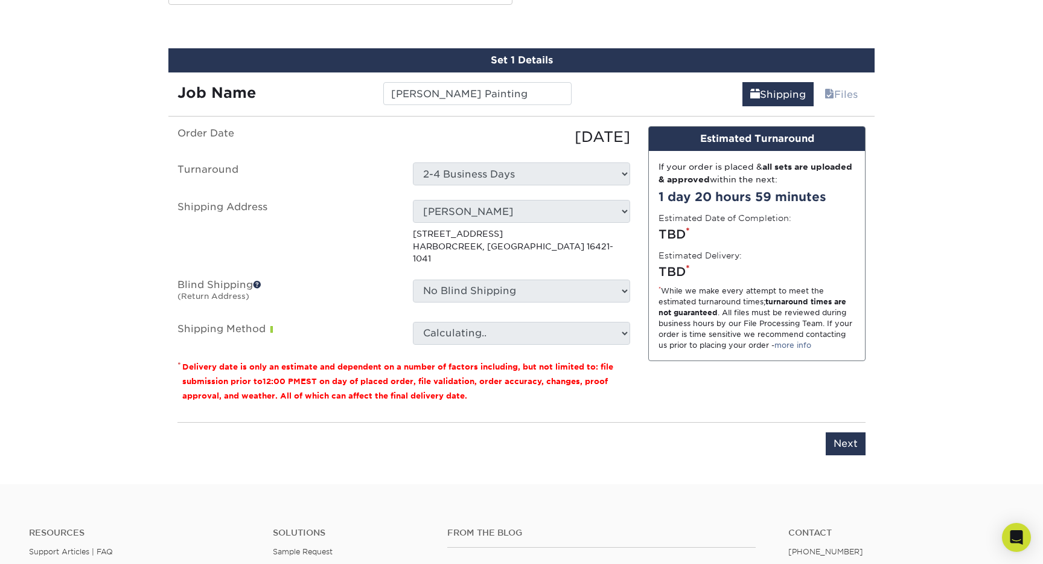
scroll to position [879, 0]
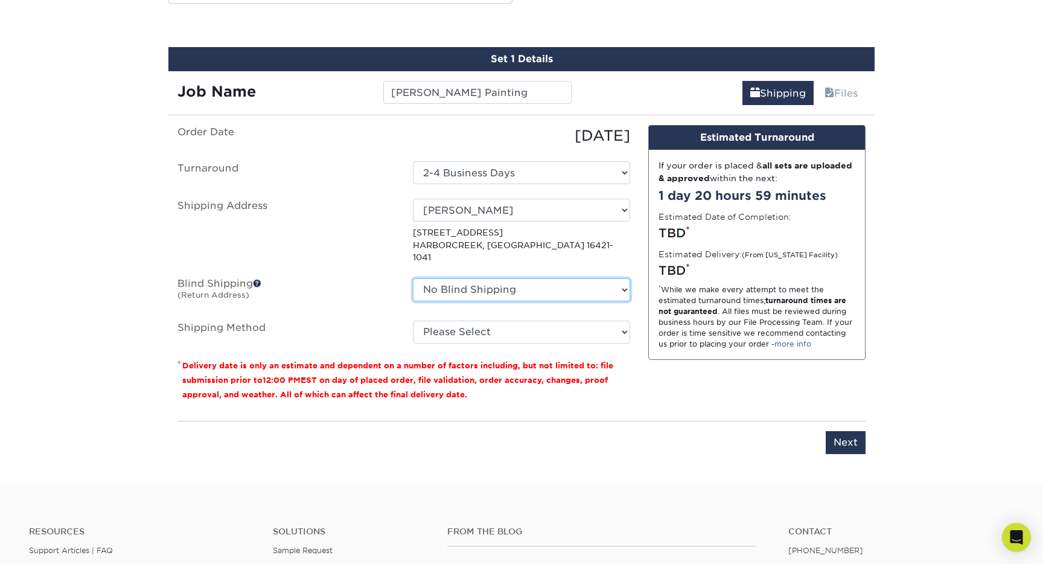
click at [451, 280] on select "No Blind Shipping + Add New Address" at bounding box center [521, 289] width 217 height 23
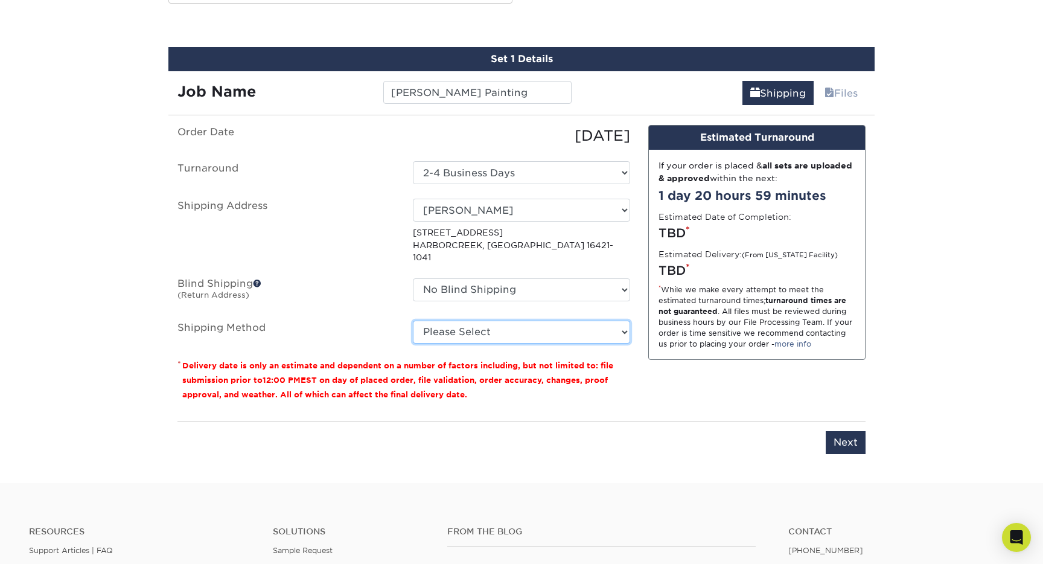
click at [504, 320] on select "Please Select Ground Shipping (+$8.96) 3 Day Shipping Service (+$20.04) 2 Day A…" at bounding box center [521, 331] width 217 height 23
select select "03"
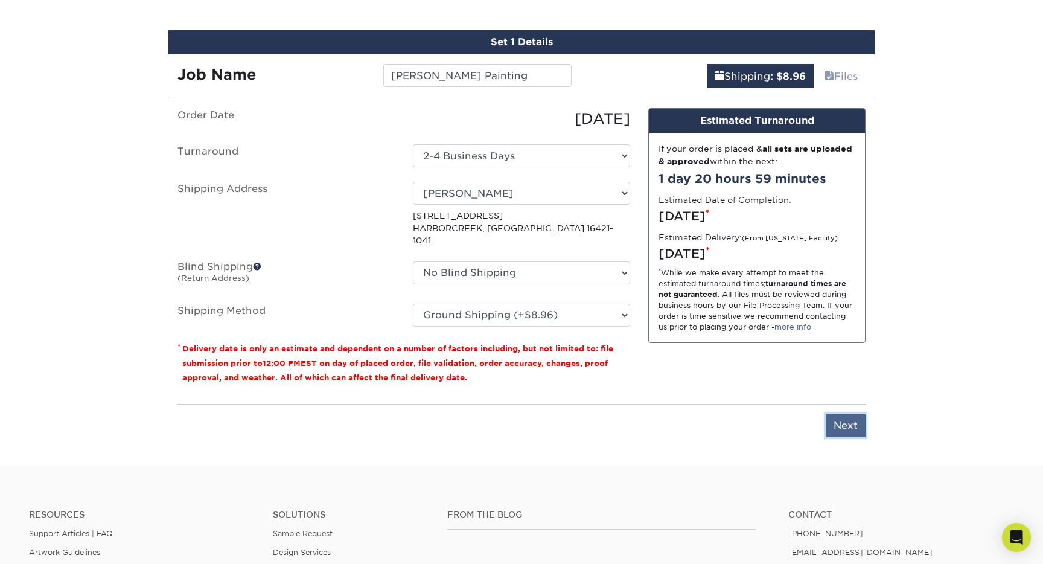
click at [841, 415] on input "Next" at bounding box center [845, 425] width 40 height 23
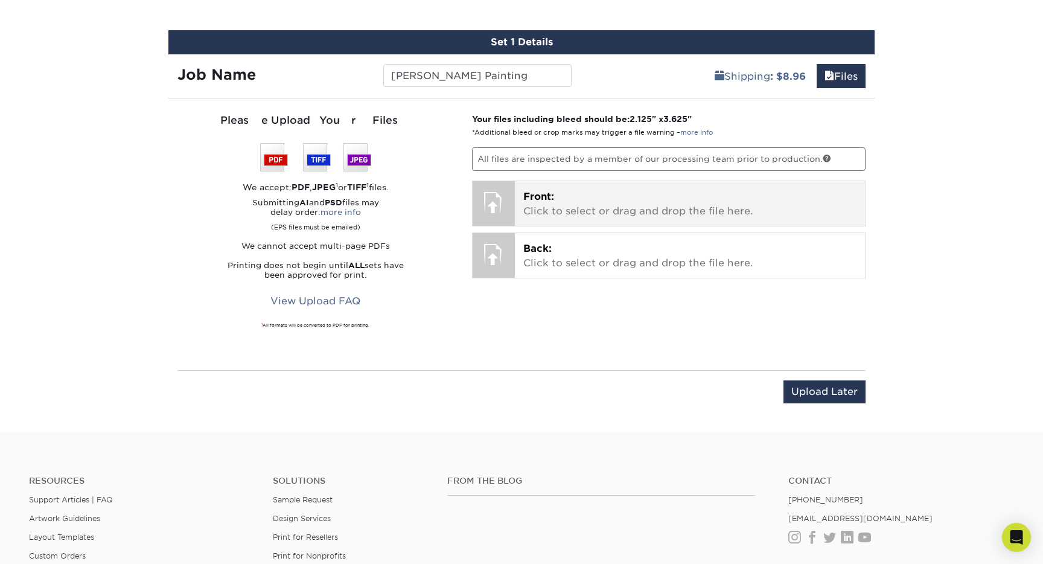
click at [547, 217] on p "Front: Click to select or drag and drop the file here." at bounding box center [690, 203] width 334 height 29
click at [640, 207] on p "Front: Click to select or drag and drop the file here." at bounding box center [690, 203] width 334 height 29
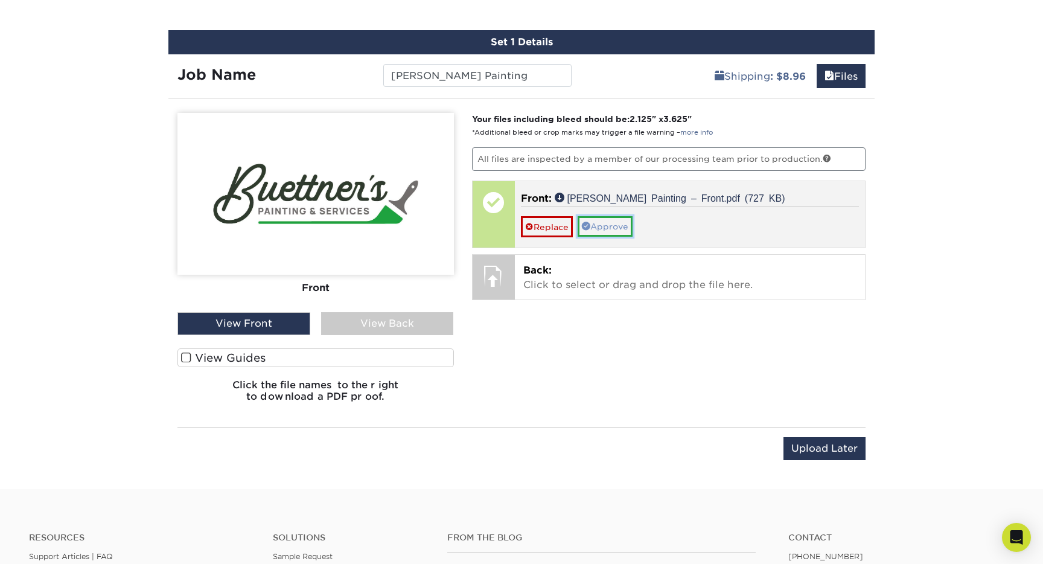
click at [606, 223] on link "Approve" at bounding box center [604, 226] width 55 height 21
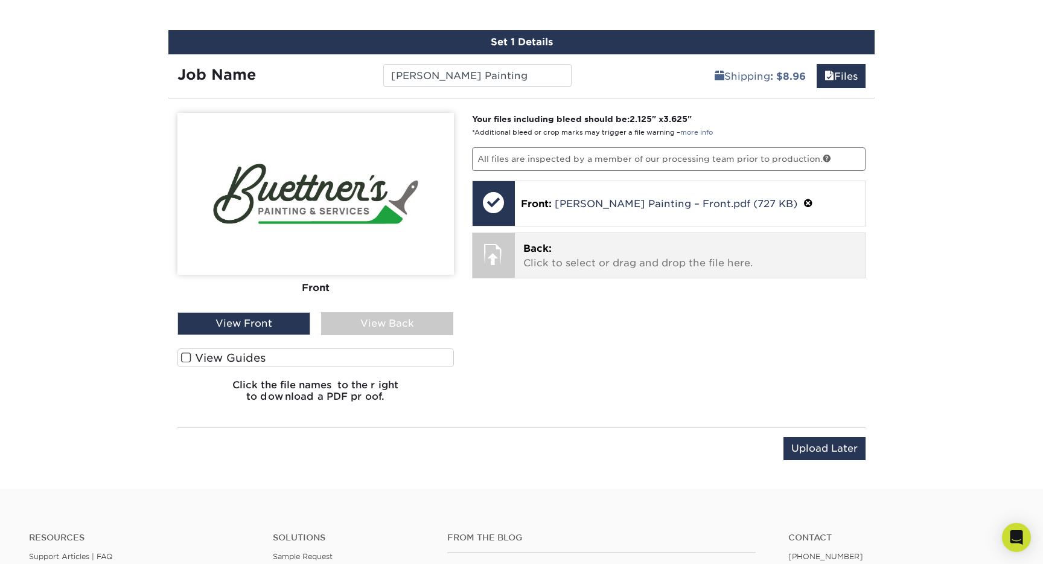
click at [585, 256] on p "Back: Click to select or drag and drop the file here." at bounding box center [690, 255] width 334 height 29
click at [685, 261] on p "Back: Click to select or drag and drop the file here." at bounding box center [690, 255] width 334 height 29
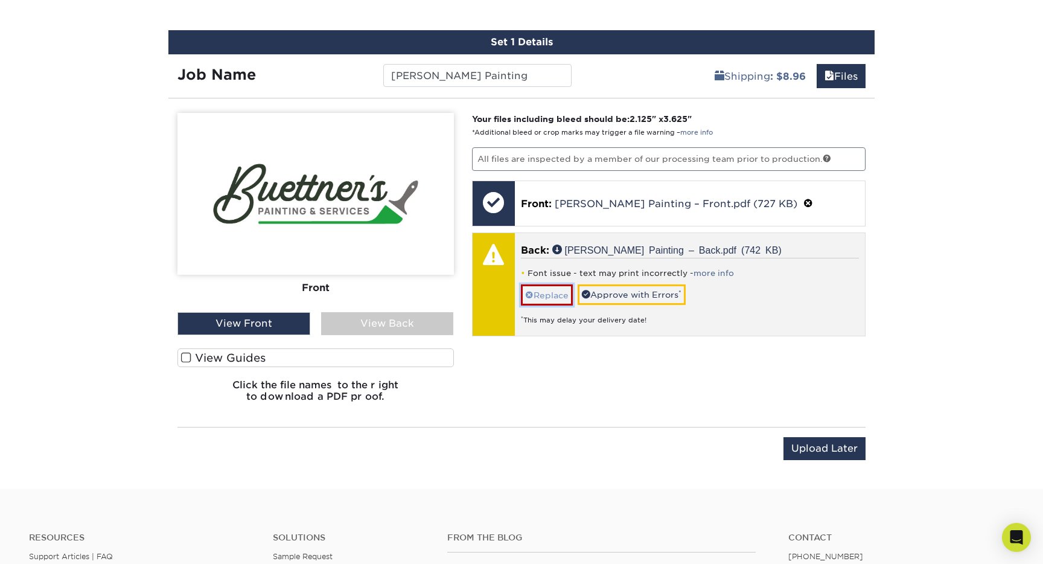
click at [550, 297] on link "Replace" at bounding box center [547, 294] width 52 height 21
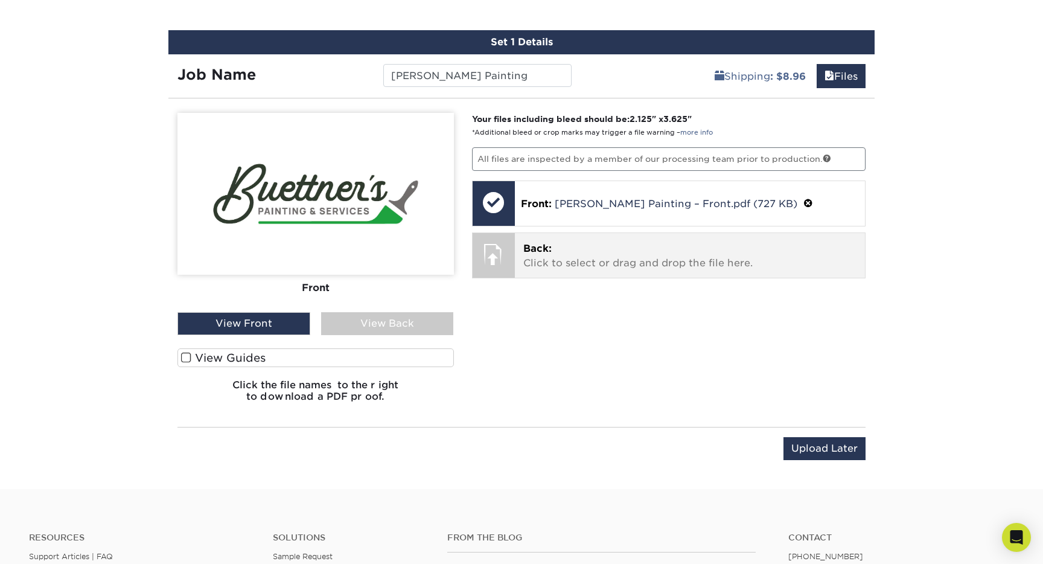
click at [532, 269] on p "Back: Click to select or drag and drop the file here." at bounding box center [690, 255] width 334 height 29
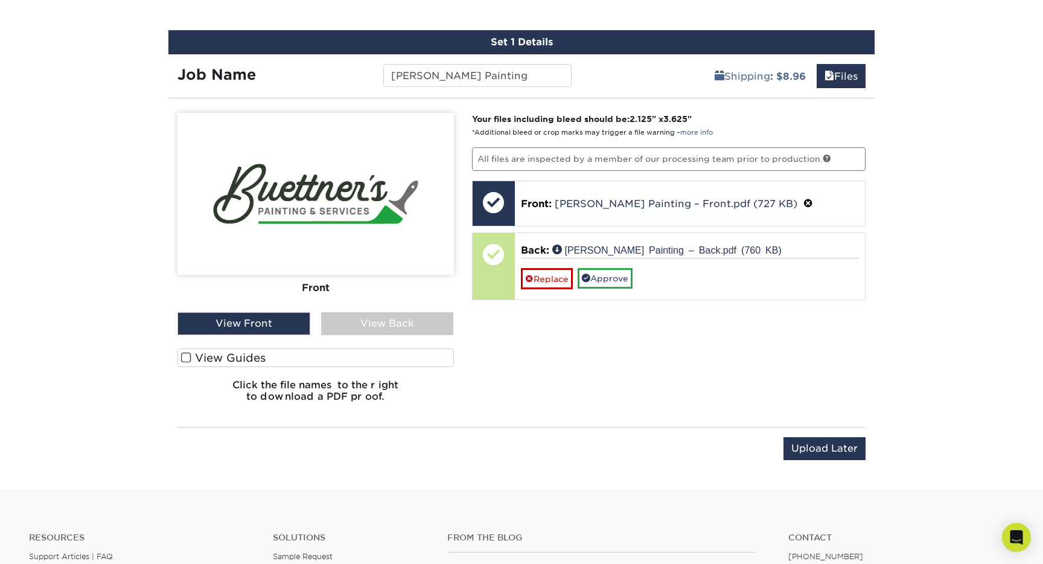
click at [401, 326] on div "View Back" at bounding box center [387, 323] width 133 height 23
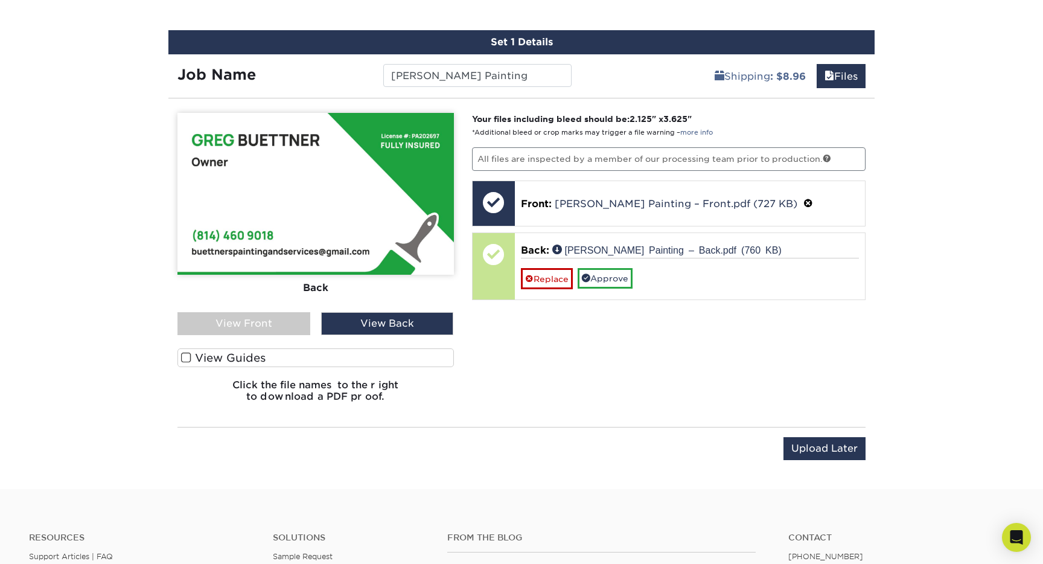
click at [281, 325] on div "View Front" at bounding box center [243, 323] width 133 height 23
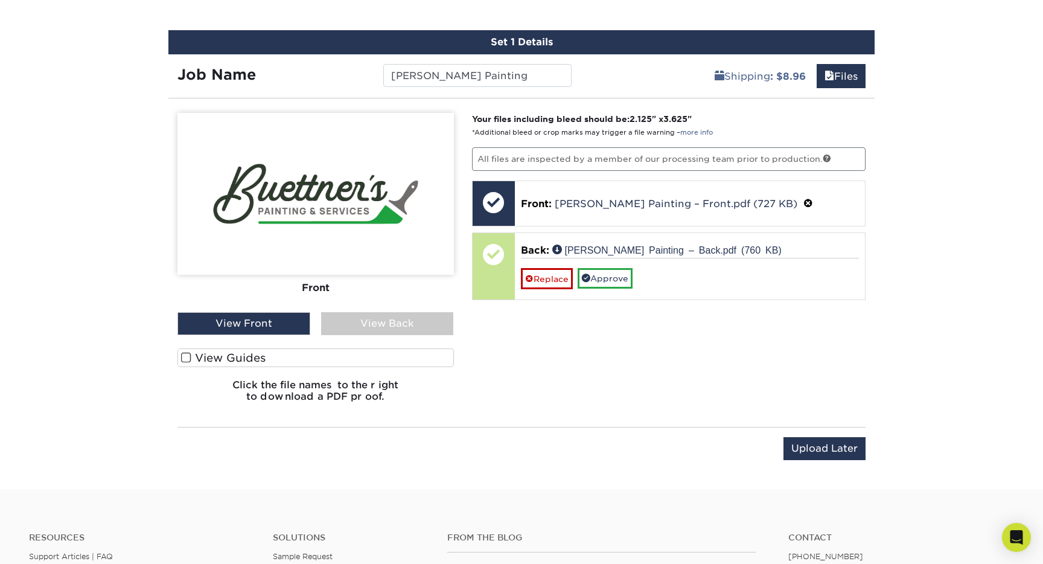
click at [361, 325] on div "View Back" at bounding box center [387, 323] width 133 height 23
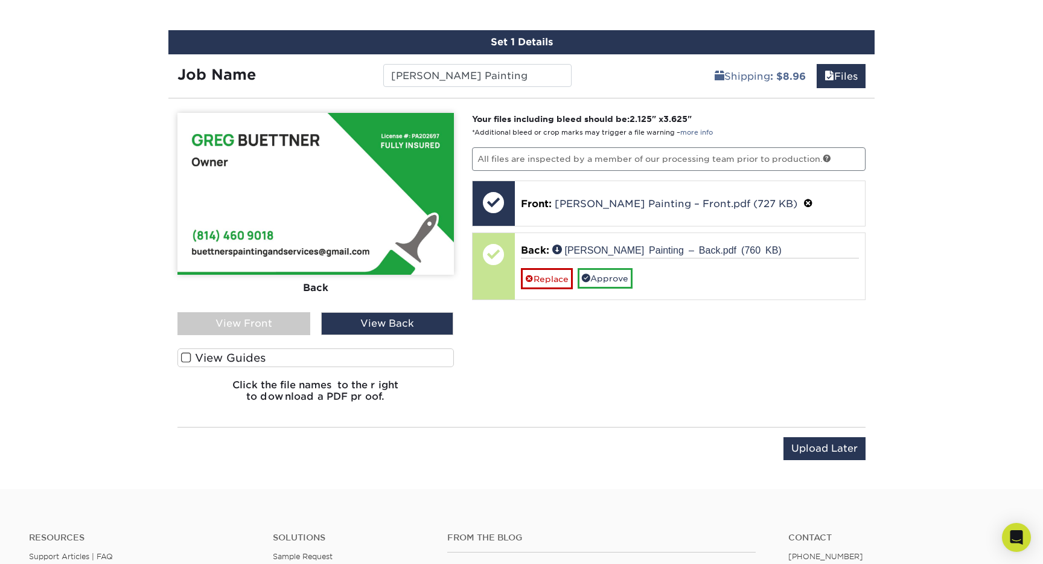
click at [274, 325] on div "View Front" at bounding box center [243, 323] width 133 height 23
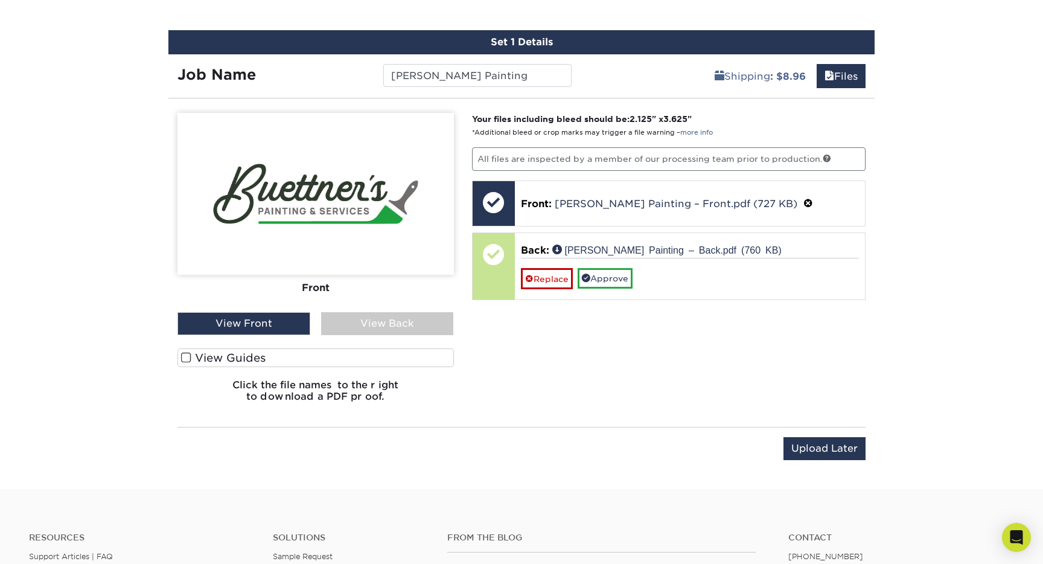
click at [376, 327] on div "View Back" at bounding box center [387, 323] width 133 height 23
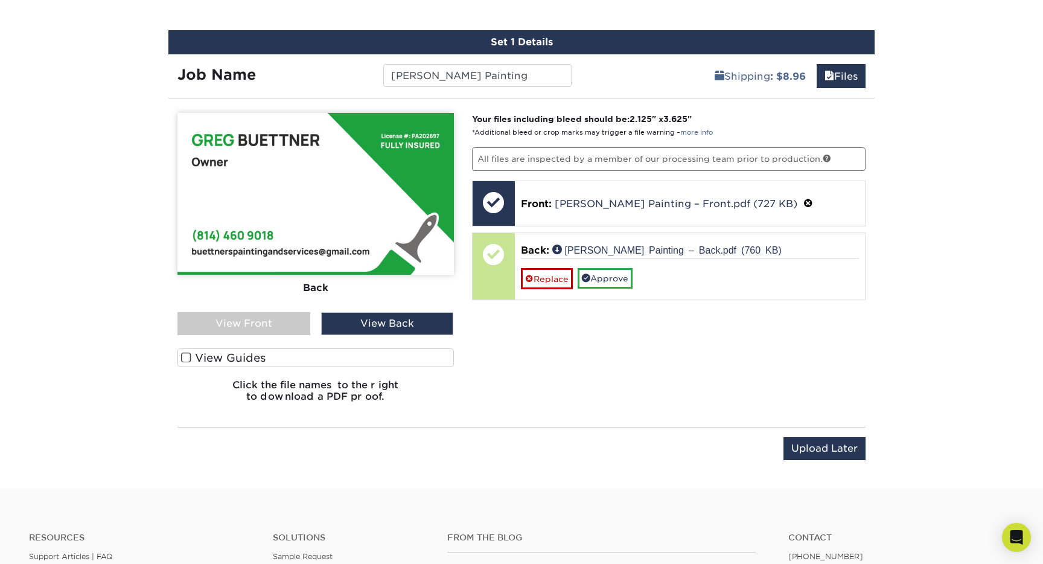
click at [272, 328] on div "View Front" at bounding box center [243, 323] width 133 height 23
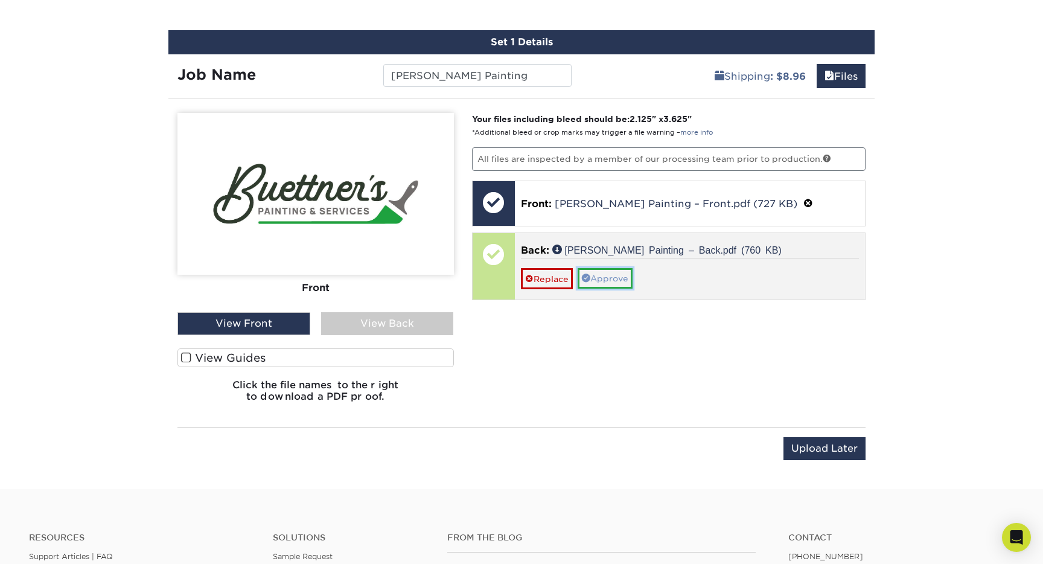
click at [600, 276] on link "Approve" at bounding box center [604, 278] width 55 height 21
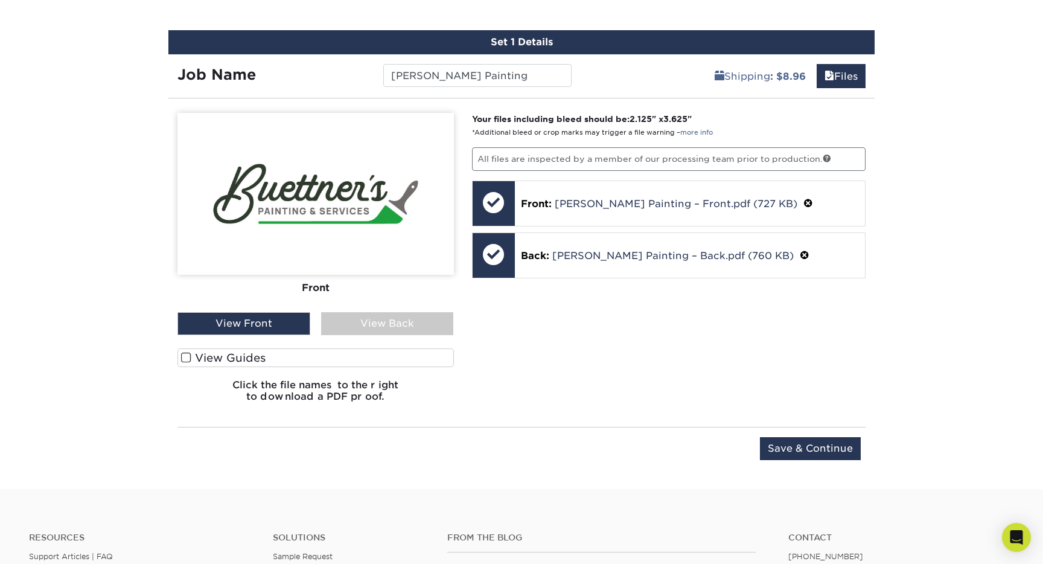
click at [256, 361] on label "View Guides" at bounding box center [315, 357] width 276 height 19
click at [0, 0] on input "View Guides" at bounding box center [0, 0] width 0 height 0
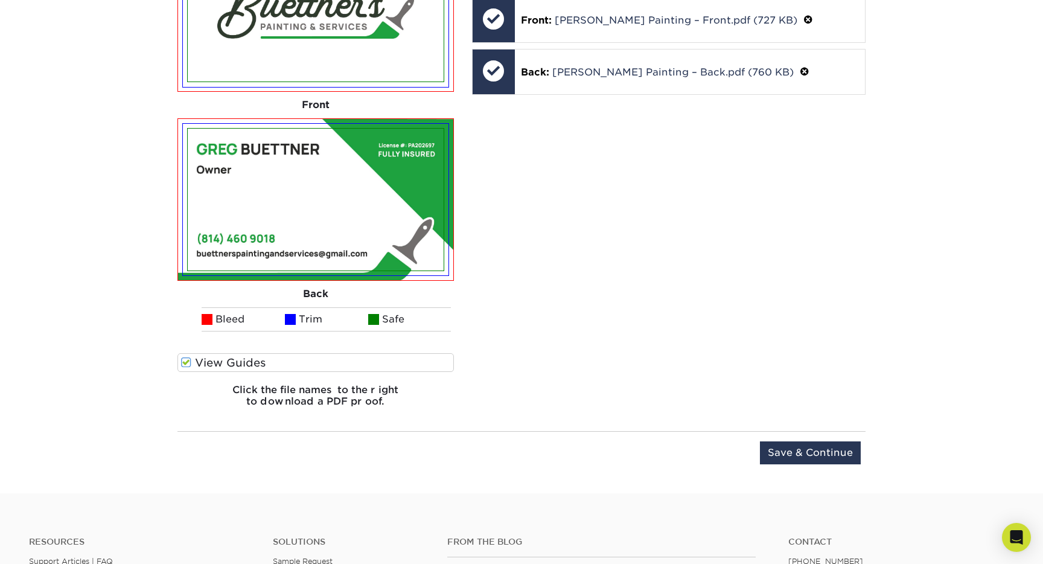
scroll to position [1110, 0]
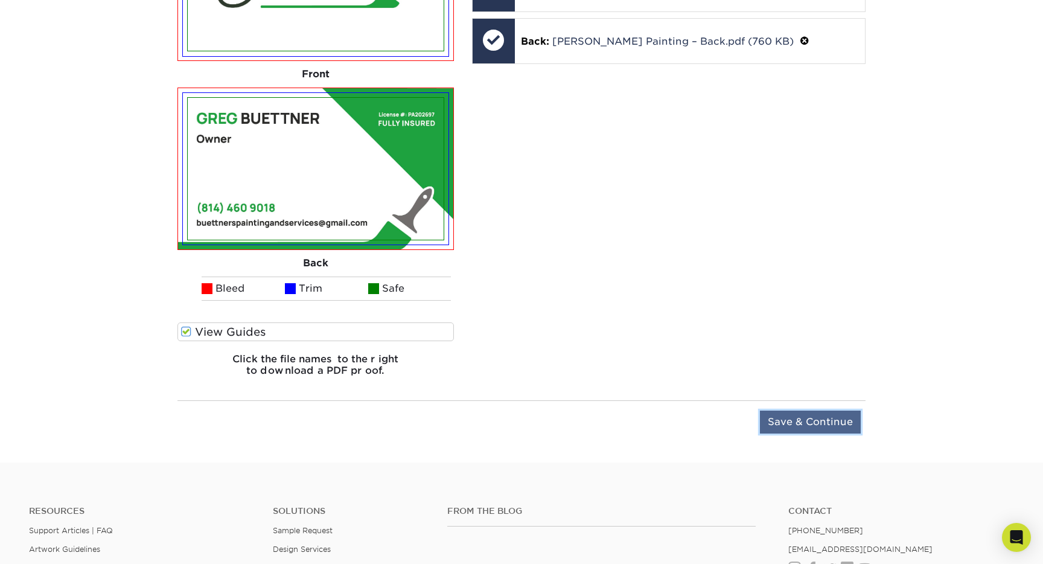
click at [768, 423] on input "Save & Continue" at bounding box center [810, 421] width 101 height 23
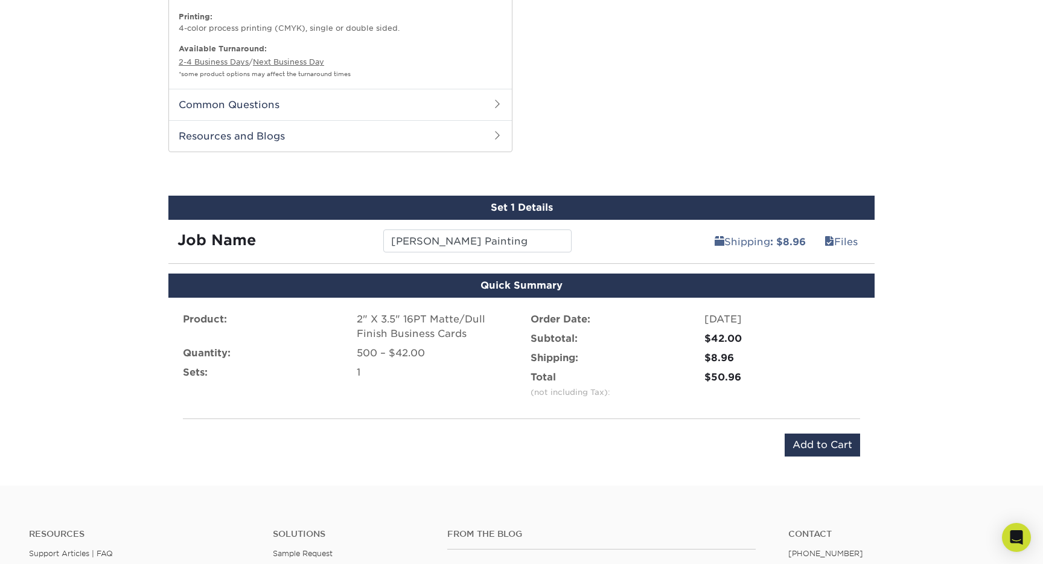
scroll to position [767, 0]
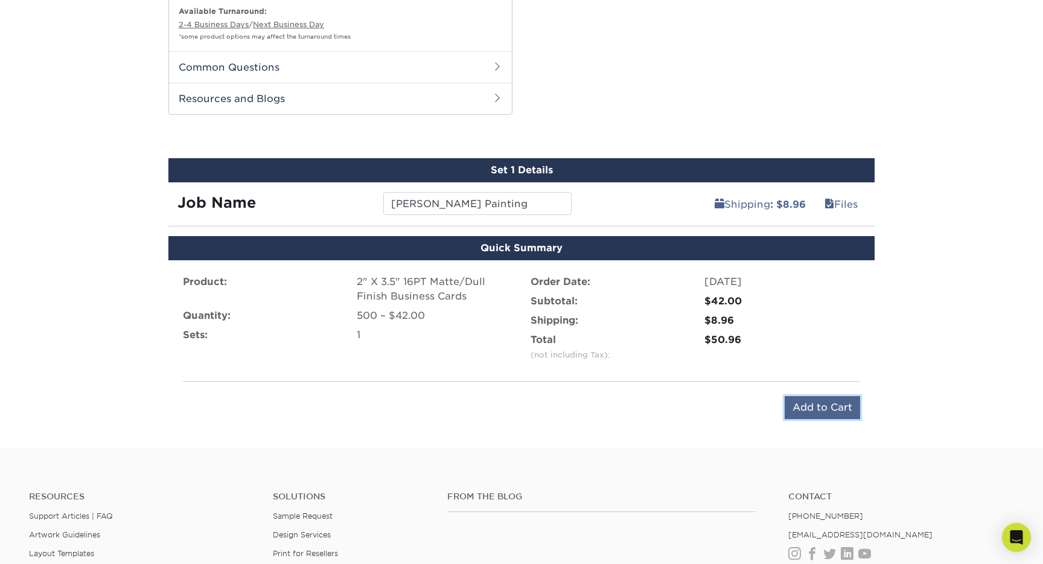
click at [809, 404] on input "Add to Cart" at bounding box center [821, 407] width 75 height 23
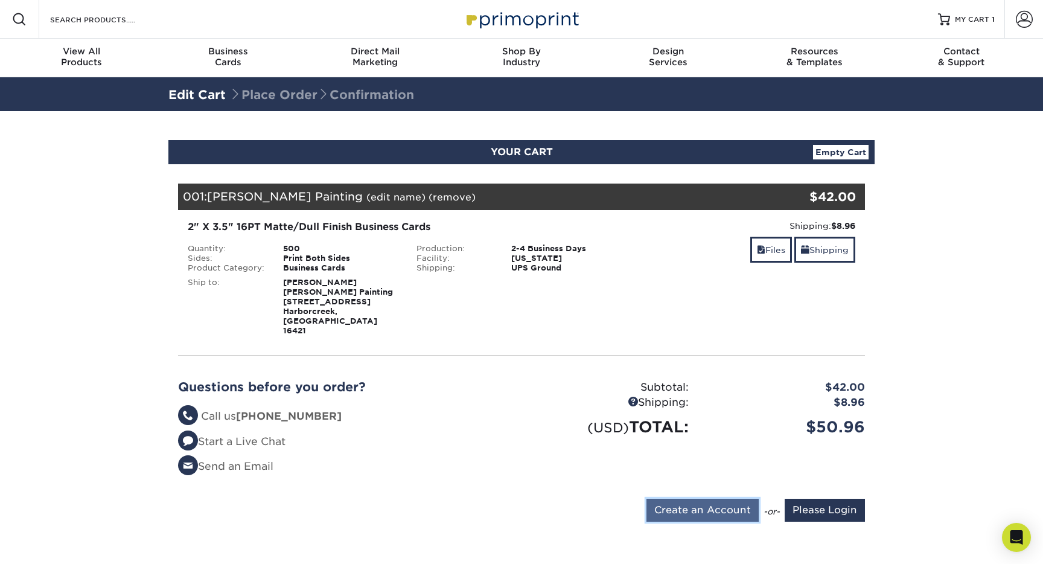
click at [708, 498] on input "Create an Account" at bounding box center [702, 509] width 112 height 23
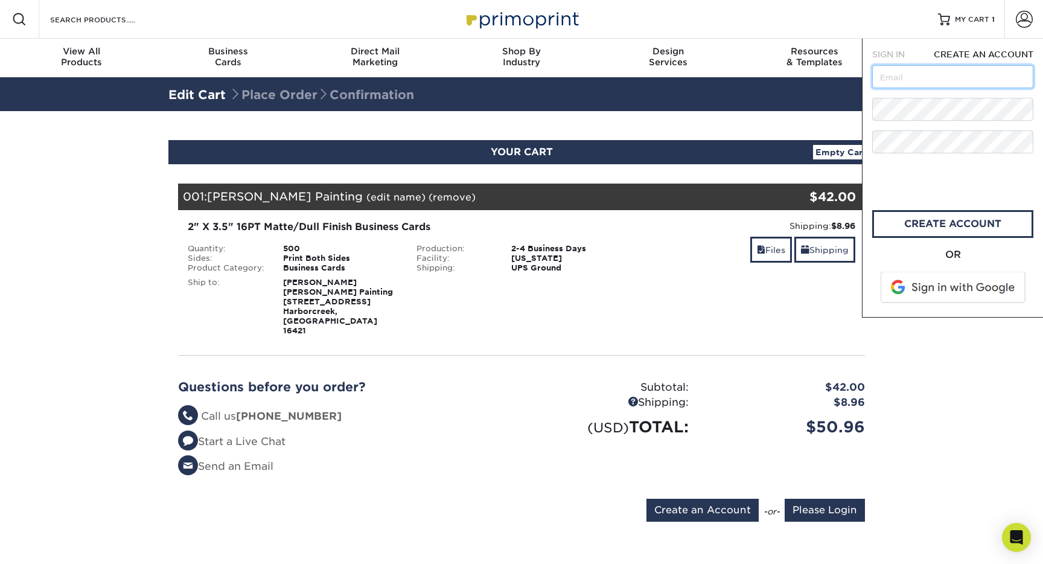
click at [915, 81] on input "text" at bounding box center [952, 76] width 161 height 23
type input "michaeljawagner@gmail.com"
click at [923, 256] on div "OR" at bounding box center [952, 254] width 161 height 14
click at [921, 285] on span at bounding box center [954, 287] width 154 height 31
click at [923, 154] on form "SIGN IN CREATE AN ACCOUNT michaeljawagner@gmail.com All fields are required. Al…" at bounding box center [952, 177] width 161 height 259
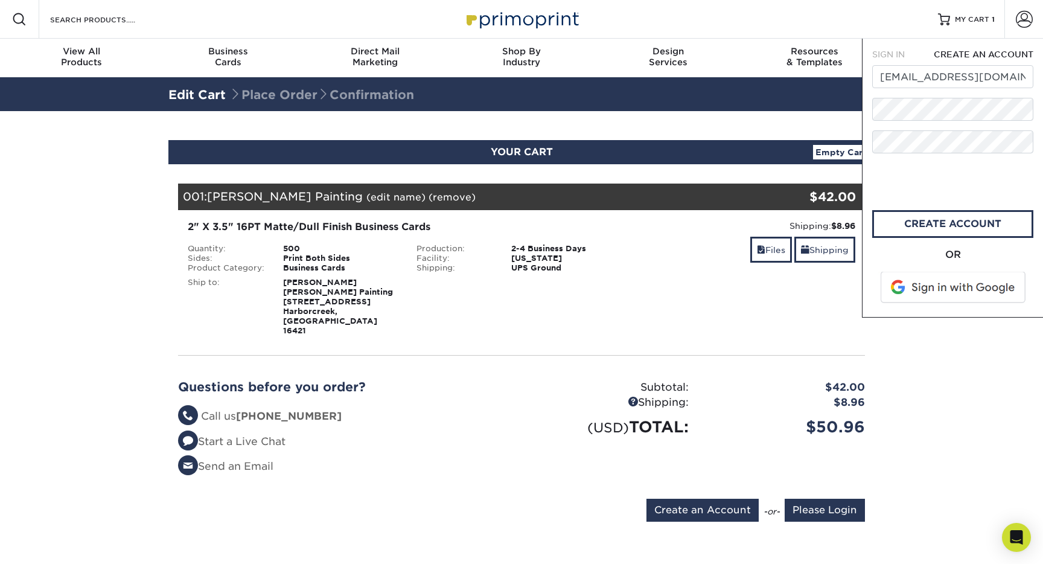
click at [886, 259] on div "OR" at bounding box center [952, 254] width 161 height 14
click at [925, 218] on link "create account" at bounding box center [952, 224] width 161 height 28
click at [973, 372] on section "YOUR CART Empty Cart Your Cart is Empty Account Login Create Account Contact Us…" at bounding box center [521, 338] width 1043 height 454
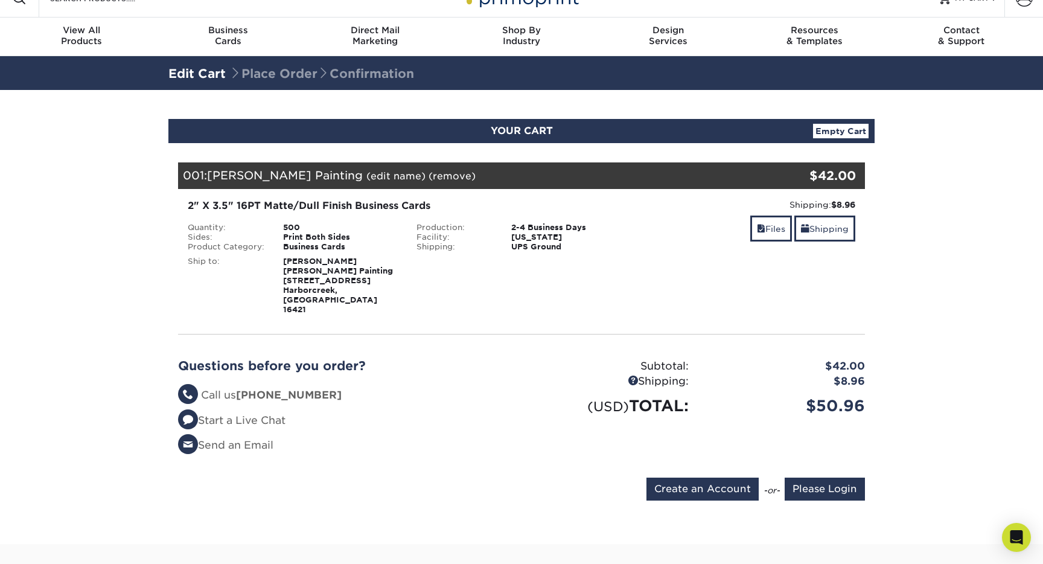
scroll to position [33, 0]
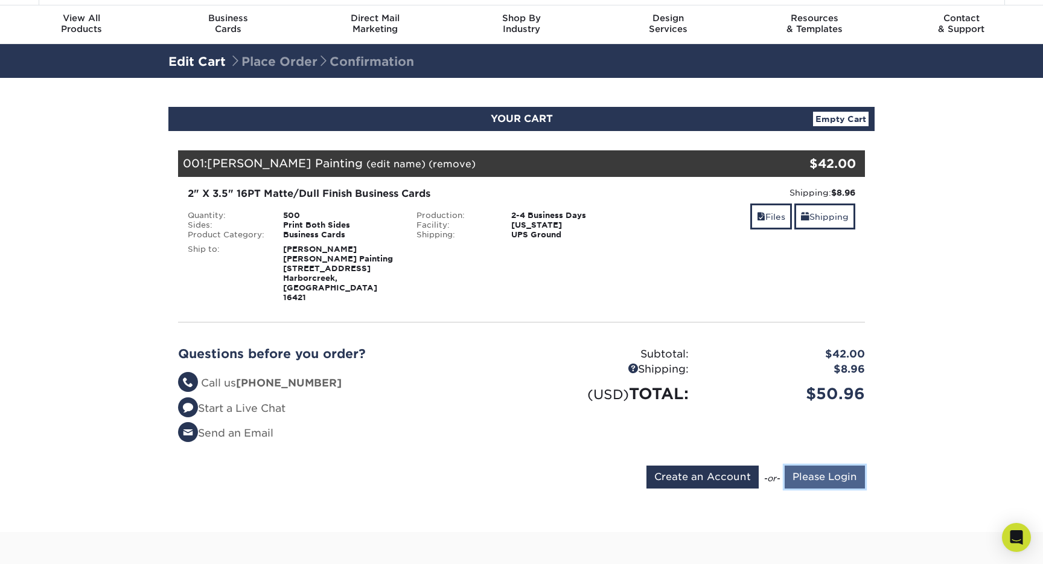
click at [798, 465] on input "Please Login" at bounding box center [824, 476] width 80 height 23
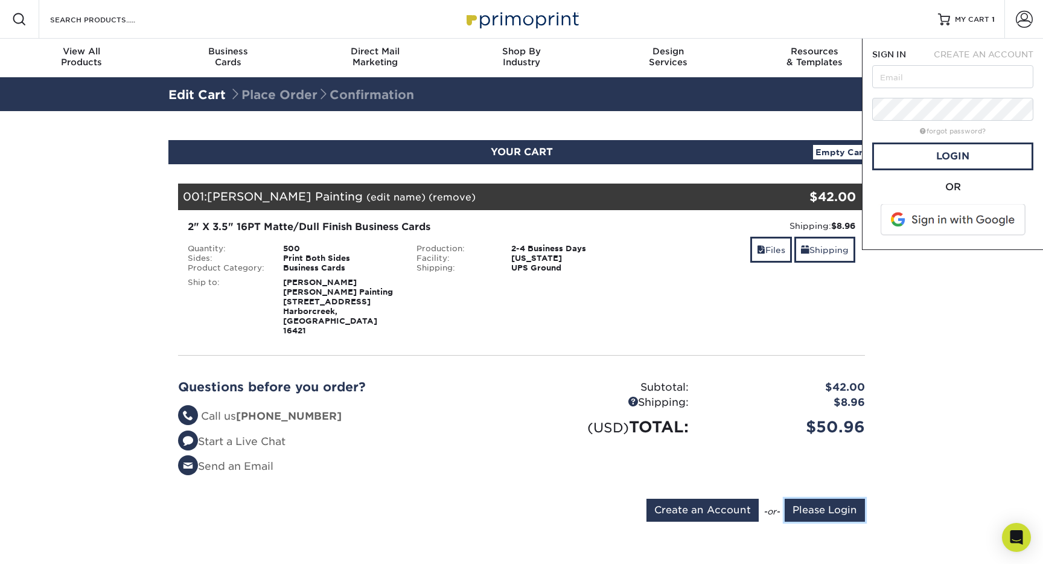
scroll to position [0, 0]
click at [918, 83] on input "text" at bounding box center [952, 76] width 161 height 23
type input "michaeljawagner@gmail.com"
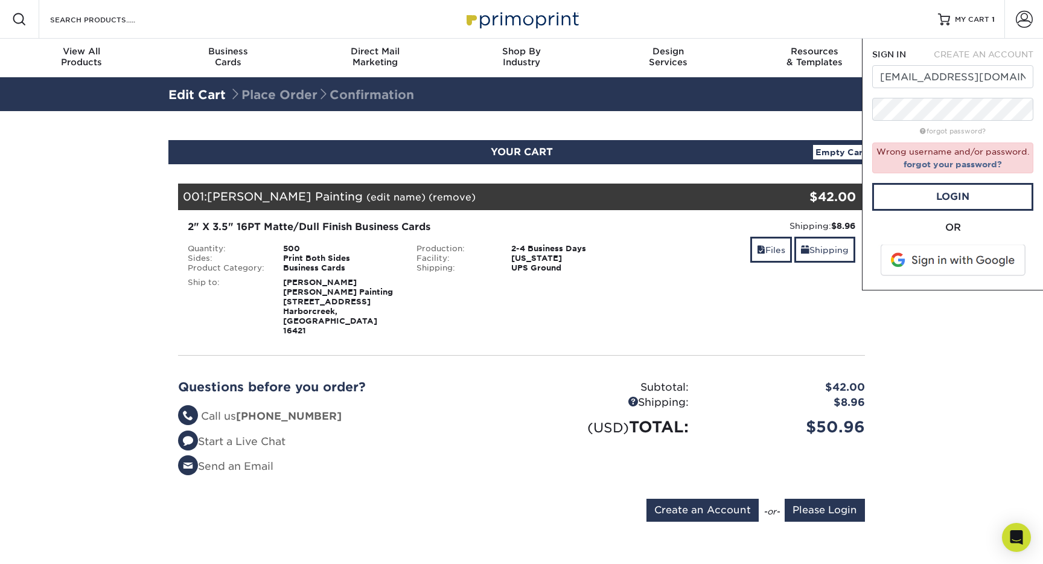
click at [961, 52] on span "CREATE AN ACCOUNT" at bounding box center [983, 54] width 100 height 10
type input "michaeljawagner@gmail.com"
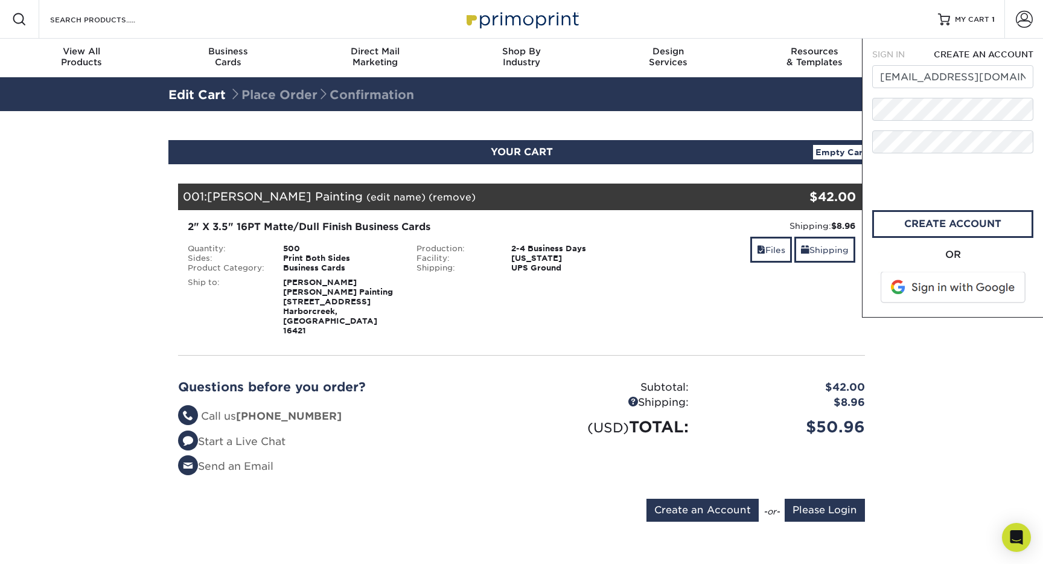
click at [930, 289] on span at bounding box center [954, 287] width 154 height 31
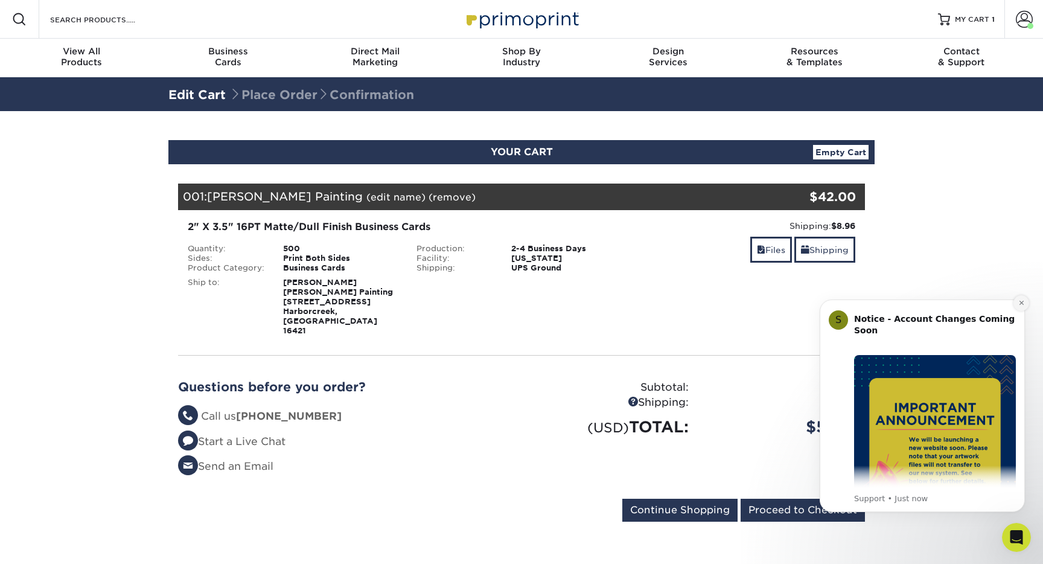
click at [1020, 302] on icon "Dismiss notification" at bounding box center [1020, 302] width 4 height 4
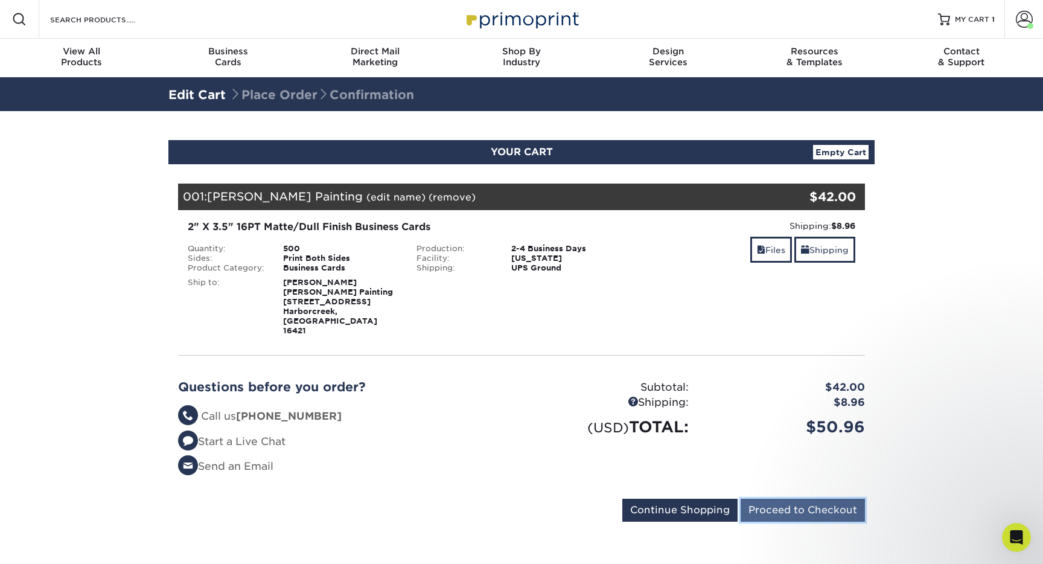
click at [800, 498] on input "Proceed to Checkout" at bounding box center [802, 509] width 124 height 23
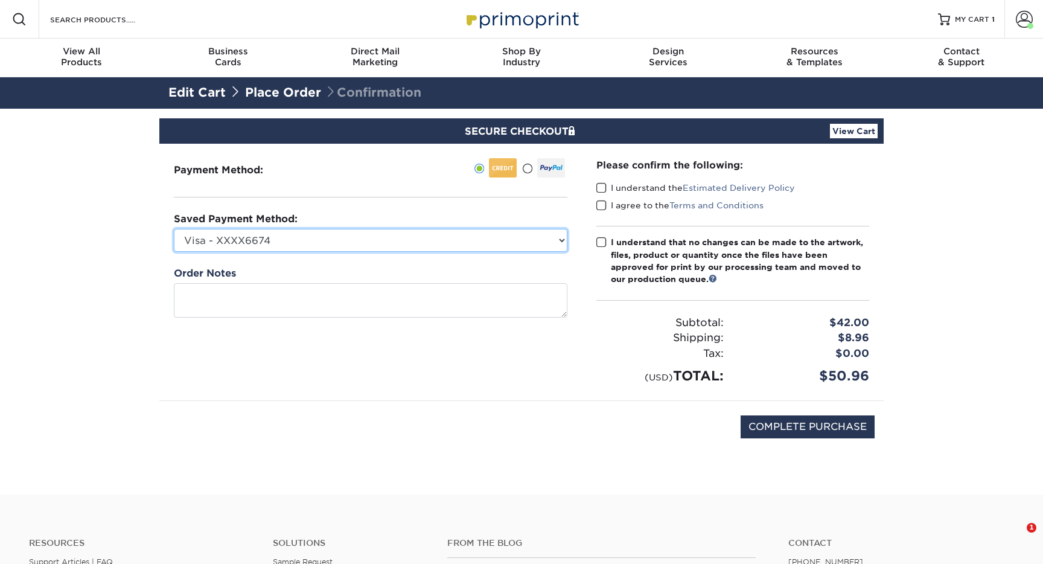
click at [296, 244] on select "Visa - XXXX6674 Visa - XXXX6666 Visa - XXXX3214 Visa - XXXX3534 Visa - XXXX3030…" at bounding box center [370, 240] width 393 height 23
select select
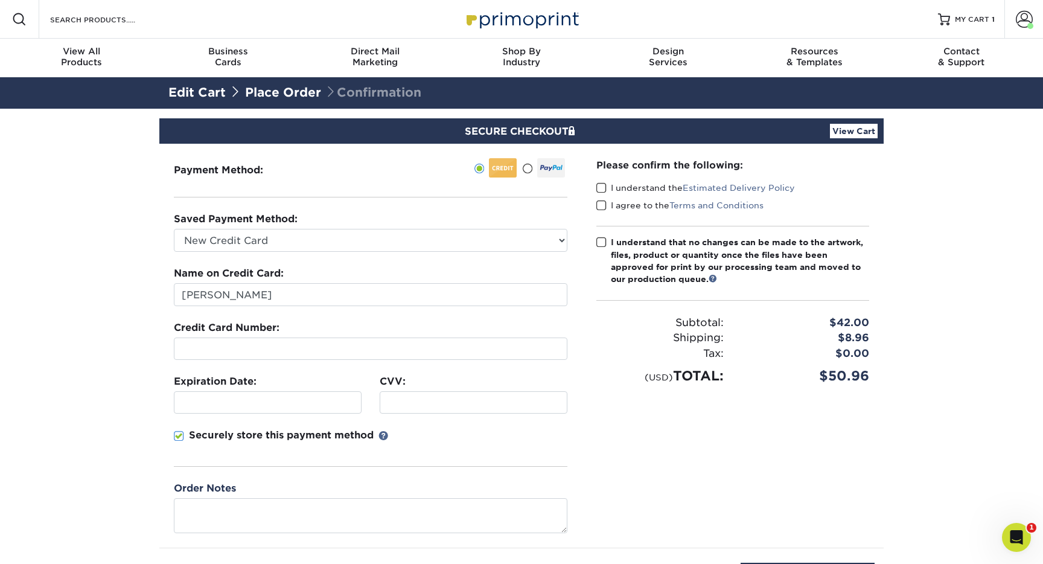
click at [126, 344] on section "SECURE CHECKOUT View Cart Payment Method: Saved Payment Method:" at bounding box center [521, 375] width 1043 height 533
click at [223, 355] on div at bounding box center [370, 348] width 393 height 22
click at [224, 291] on input "Michael Wagner" at bounding box center [370, 294] width 393 height 23
type input "Michael J Wagner"
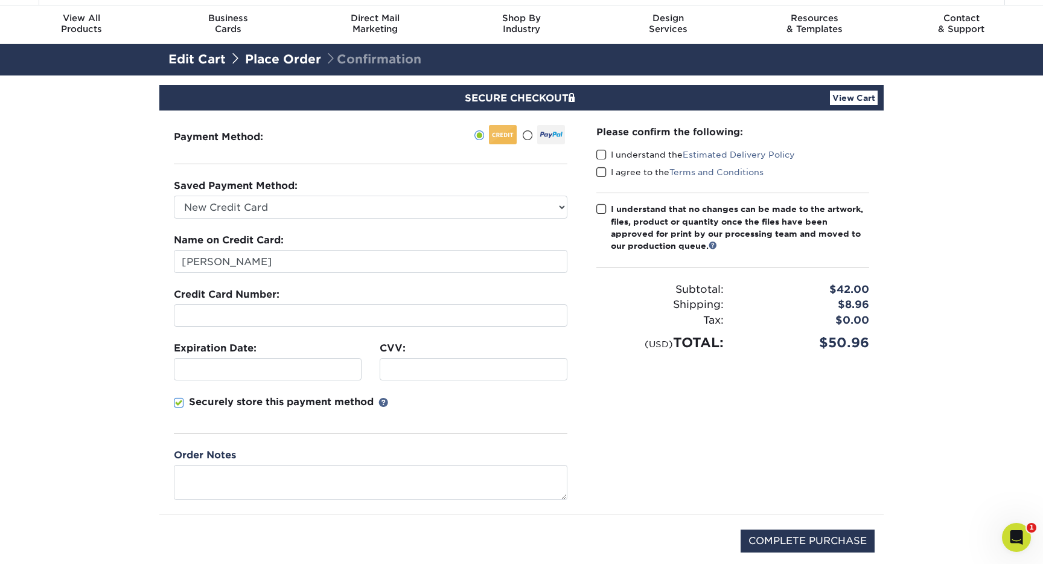
scroll to position [14, 0]
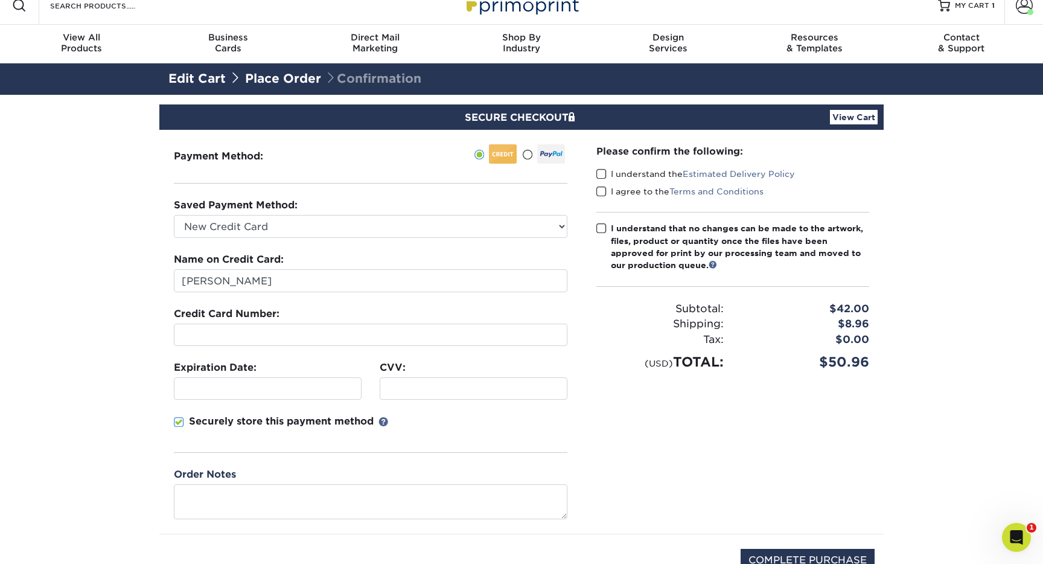
click at [605, 171] on span at bounding box center [601, 173] width 10 height 11
click at [0, 0] on input "I understand the Estimated Delivery Policy" at bounding box center [0, 0] width 0 height 0
click at [603, 188] on span at bounding box center [601, 191] width 10 height 11
click at [0, 0] on input "I agree to the Terms and Conditions" at bounding box center [0, 0] width 0 height 0
click at [602, 223] on span at bounding box center [601, 228] width 10 height 11
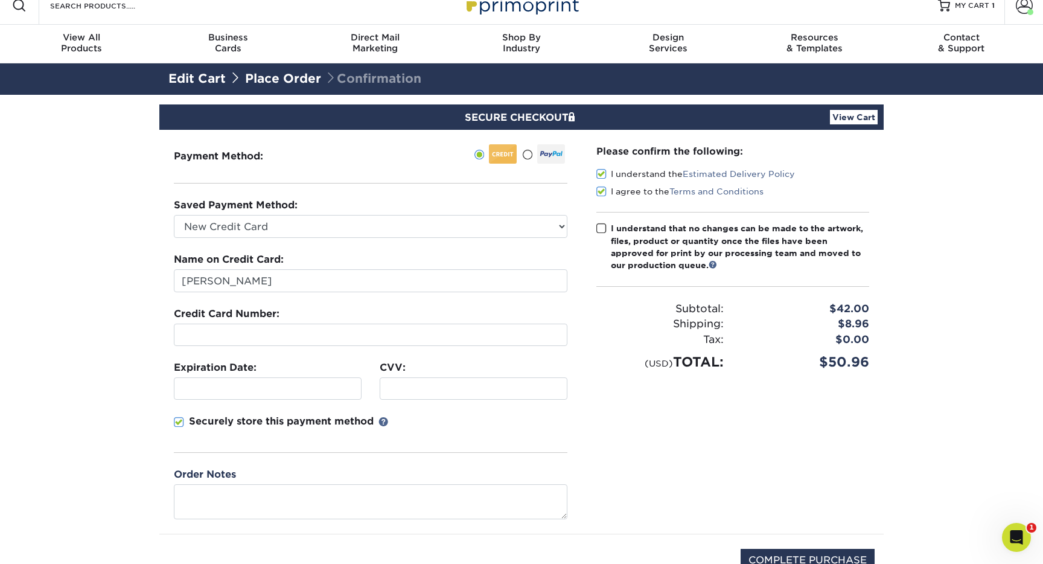
click at [0, 0] on input "I understand that no changes can be made to the artwork, files, product or quan…" at bounding box center [0, 0] width 0 height 0
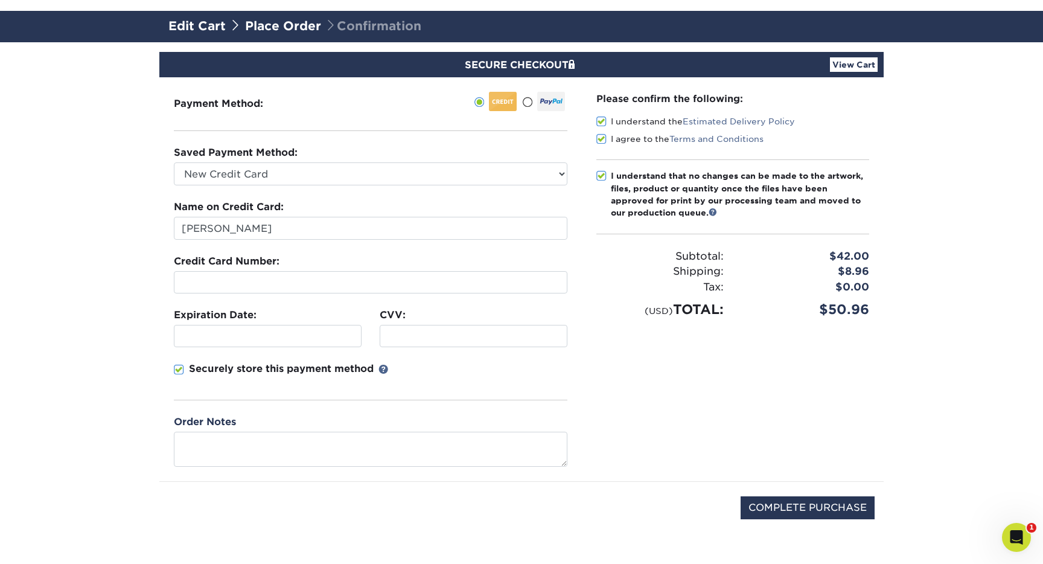
scroll to position [81, 0]
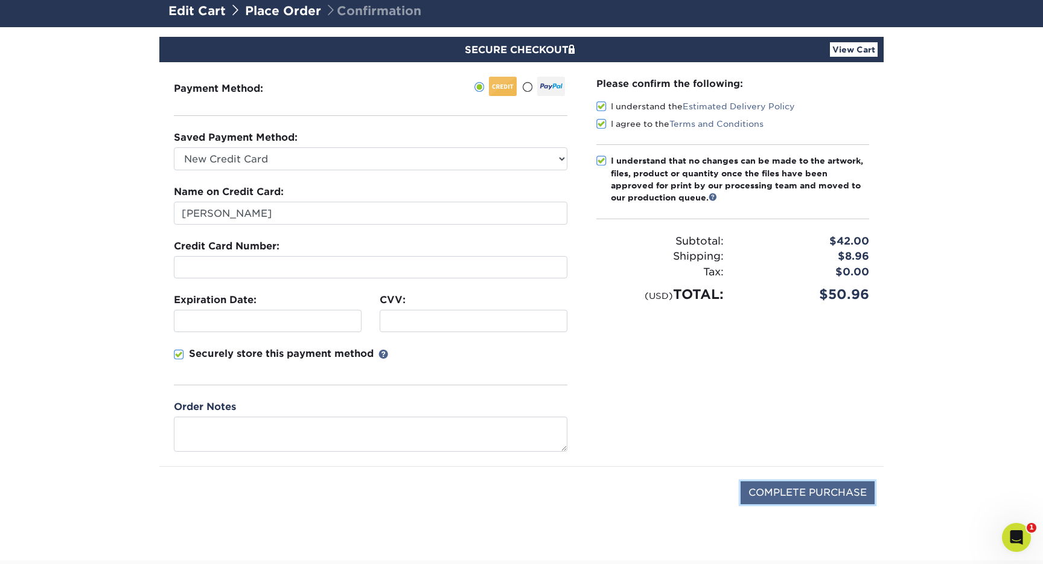
click at [801, 487] on input "COMPLETE PURCHASE" at bounding box center [807, 492] width 134 height 23
type input "PROCESSING, PLEASE WAIT..."
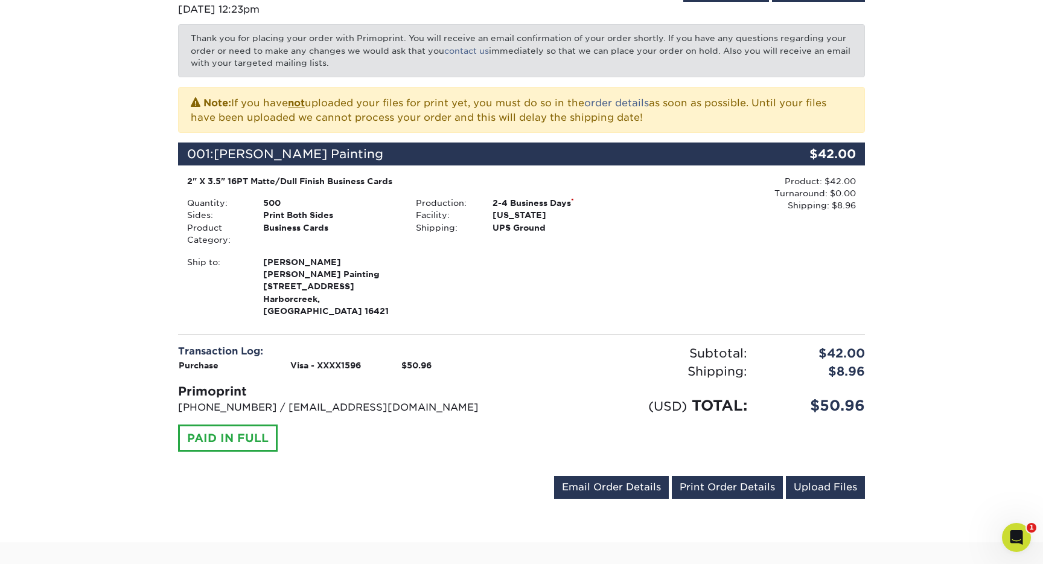
scroll to position [198, 0]
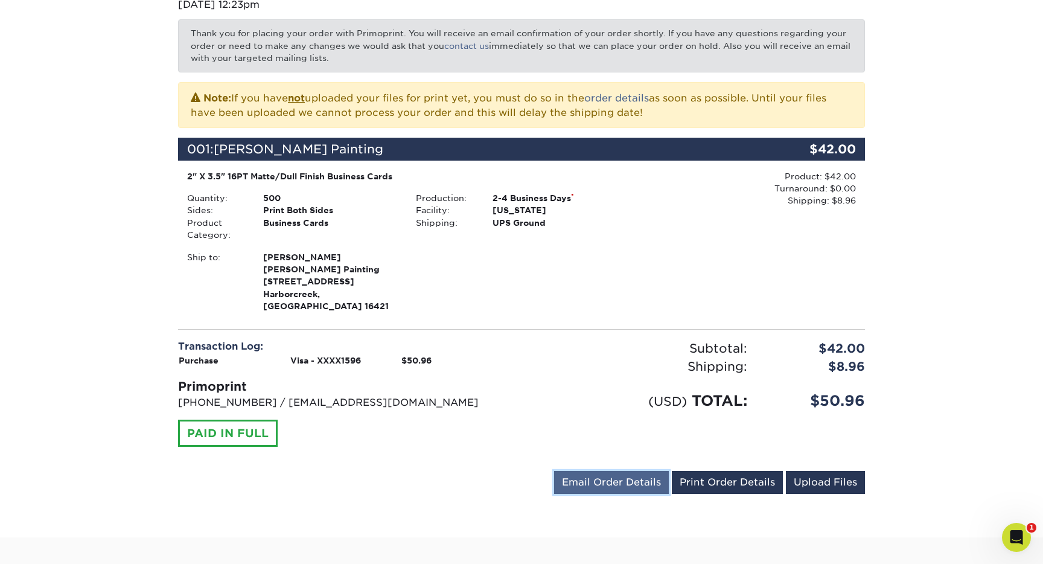
click at [634, 472] on link "Email Order Details" at bounding box center [611, 482] width 115 height 23
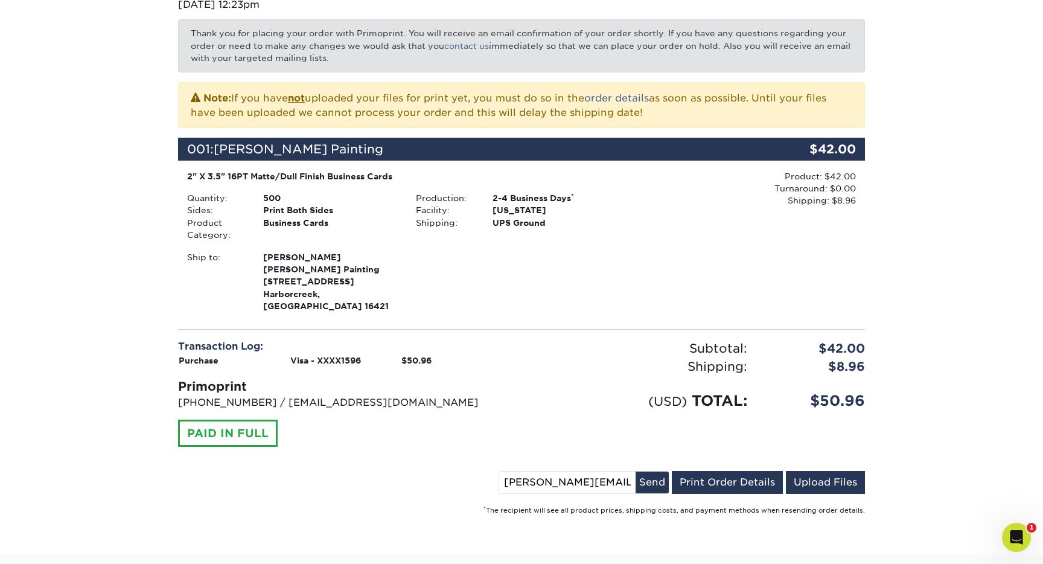
click at [577, 407] on div "Subtotal: $42.00 Shipping: $8.96 Discounts: - $0.00 (USD) TOTAL: $50.96" at bounding box center [697, 400] width 352 height 122
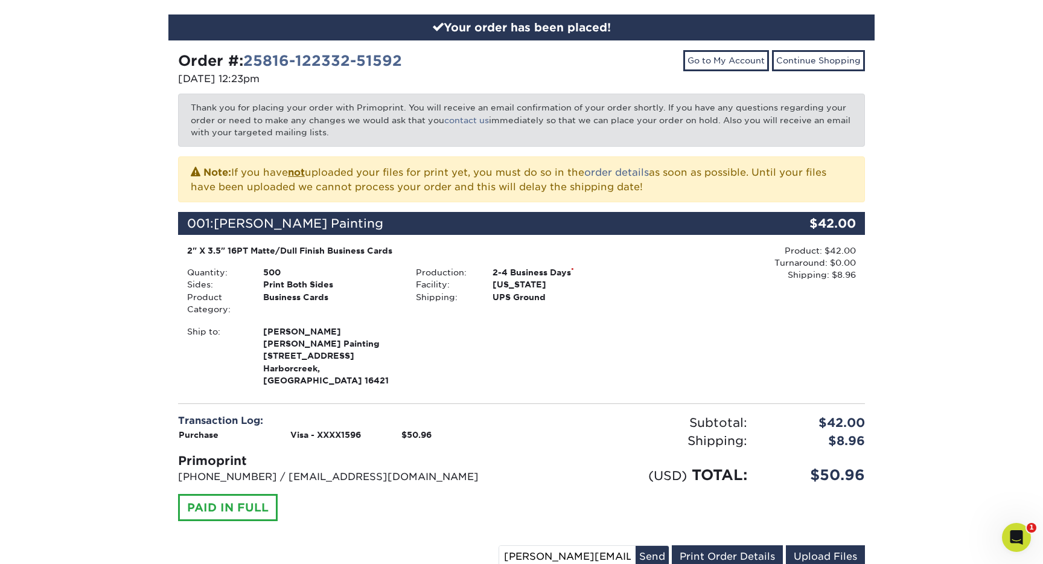
scroll to position [0, 0]
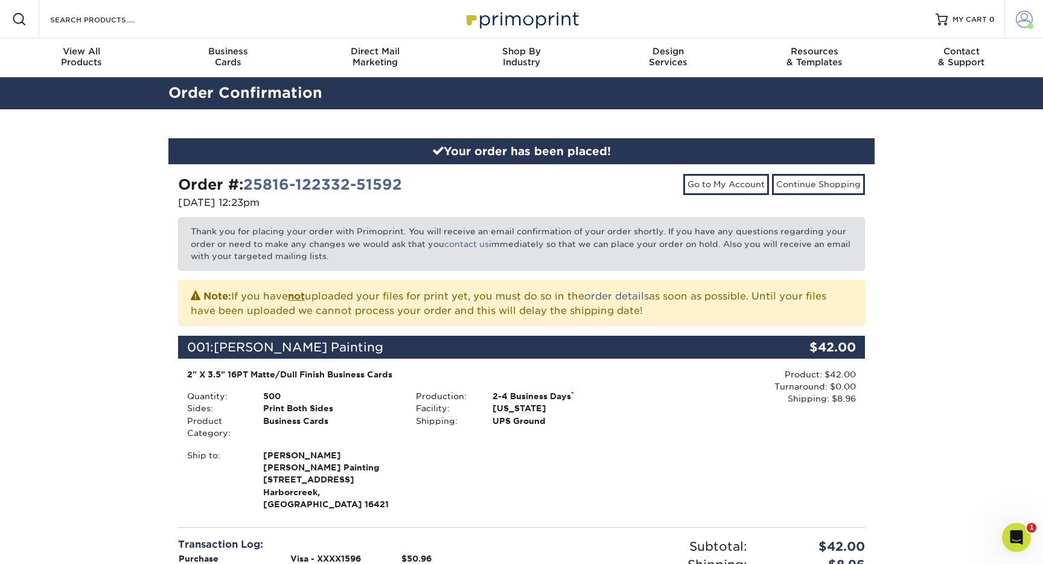
click at [1025, 17] on span at bounding box center [1023, 19] width 17 height 17
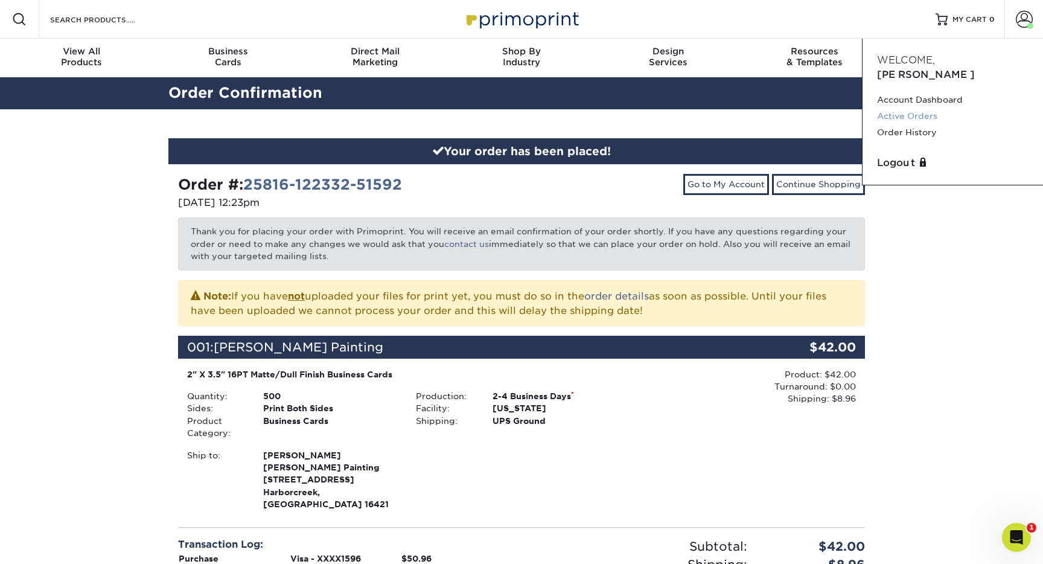
click at [924, 108] on link "Active Orders" at bounding box center [952, 116] width 151 height 16
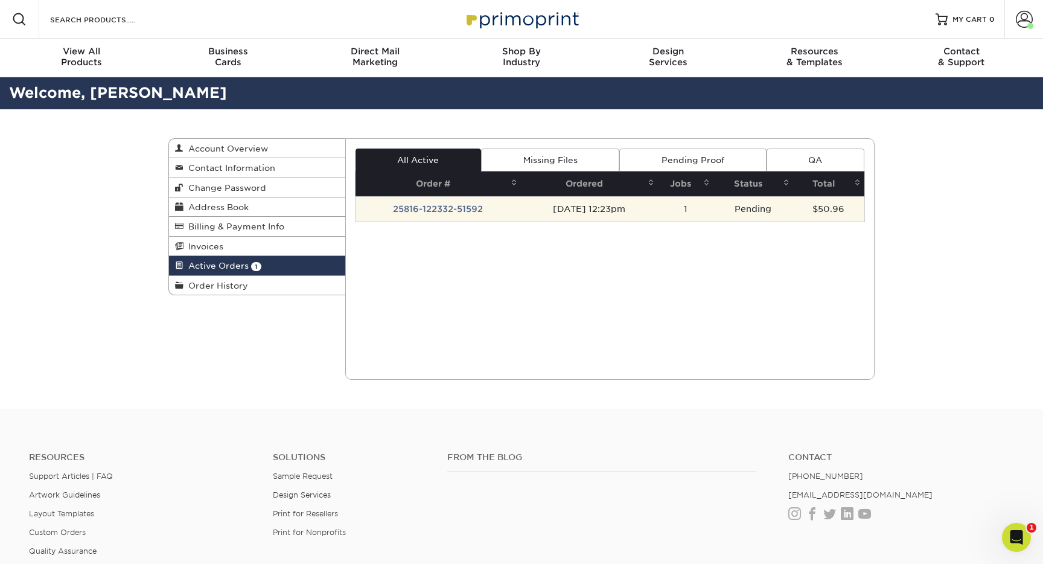
click at [456, 206] on td "25816-122332-51592" at bounding box center [437, 208] width 165 height 25
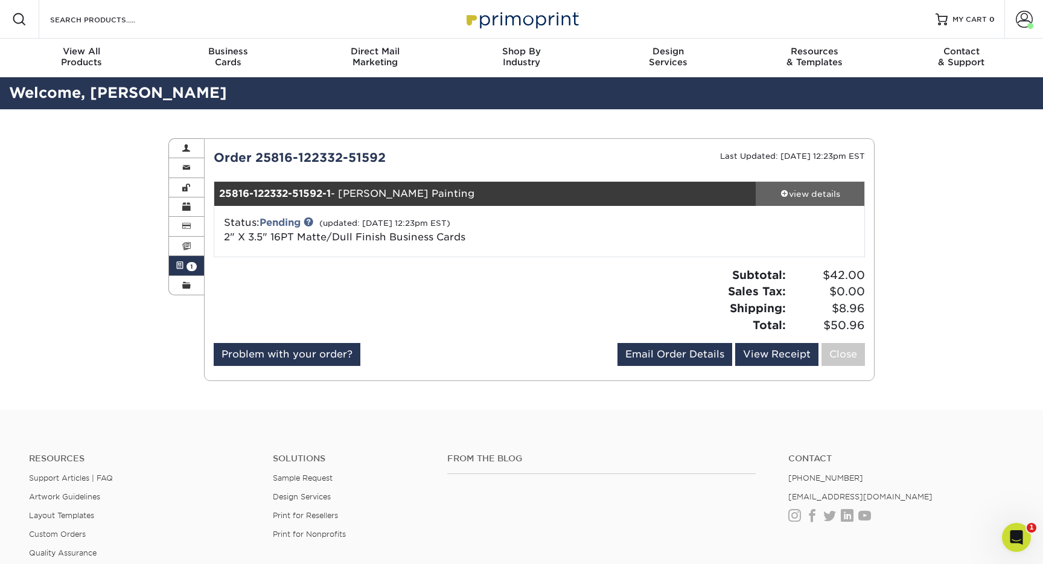
click at [806, 198] on div "view details" at bounding box center [809, 194] width 109 height 12
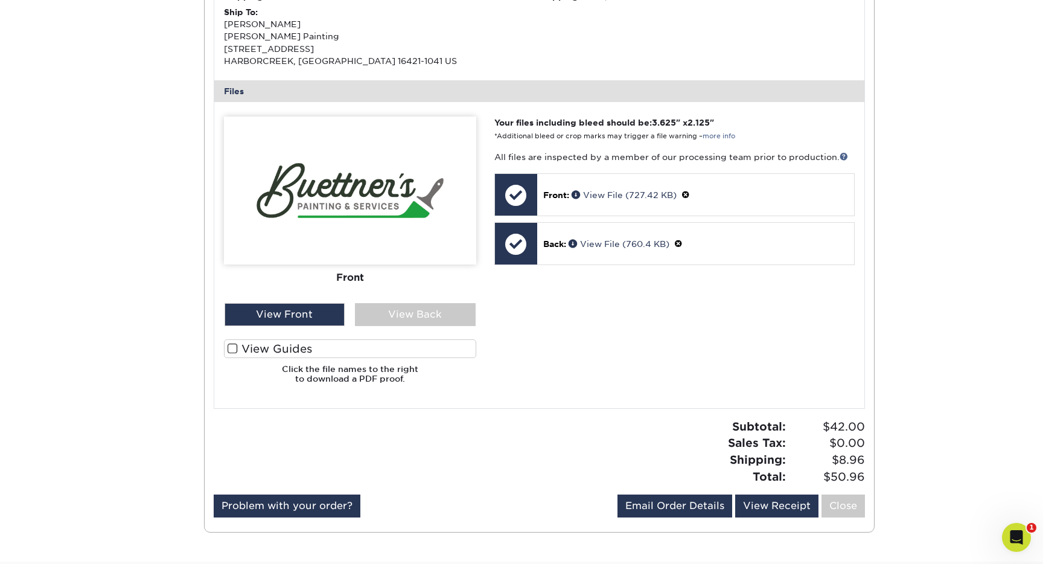
scroll to position [454, 0]
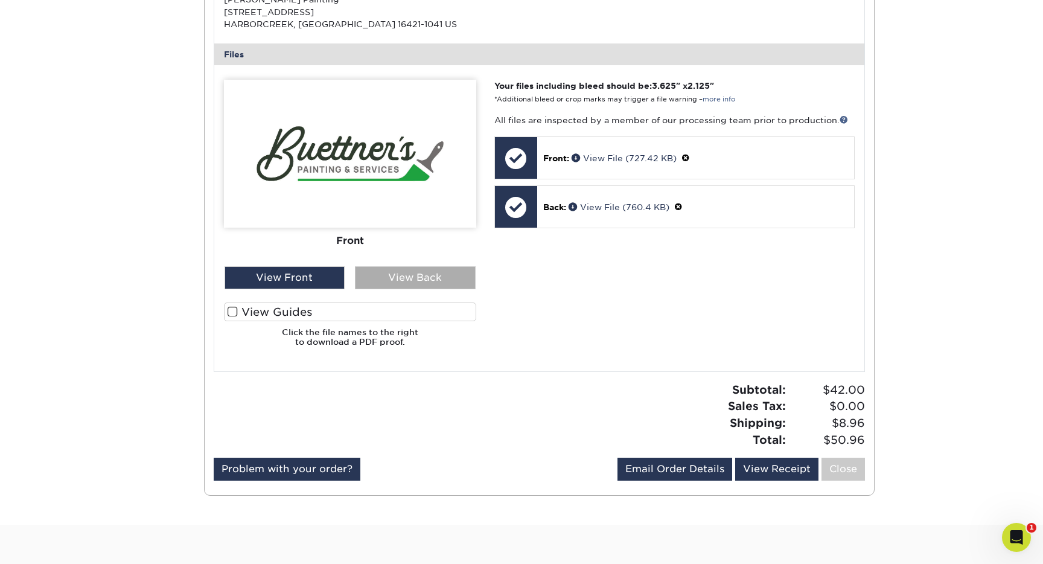
click at [410, 272] on div "View Back" at bounding box center [415, 277] width 121 height 23
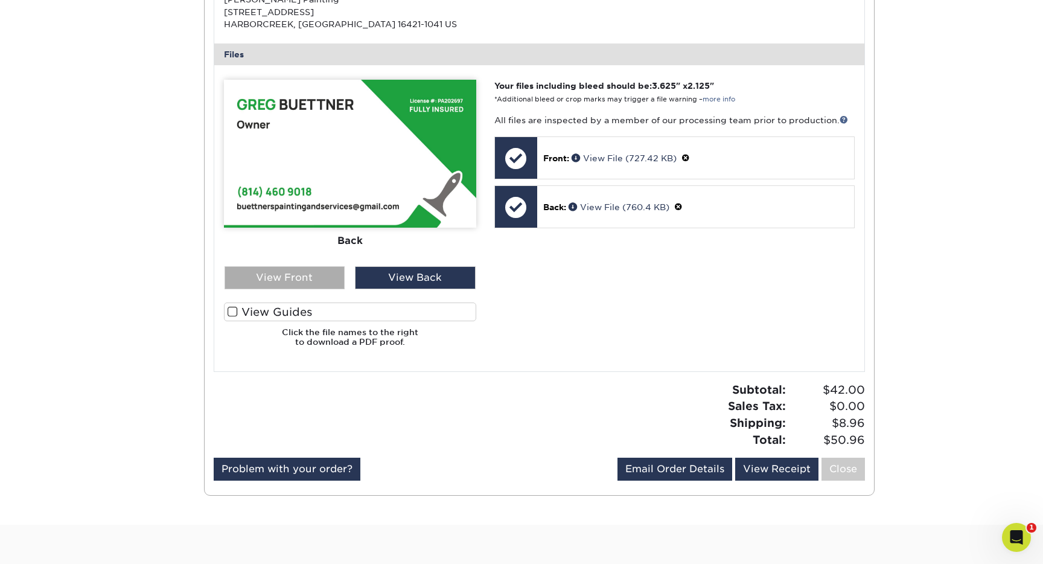
click at [290, 285] on div "View Front" at bounding box center [284, 277] width 121 height 23
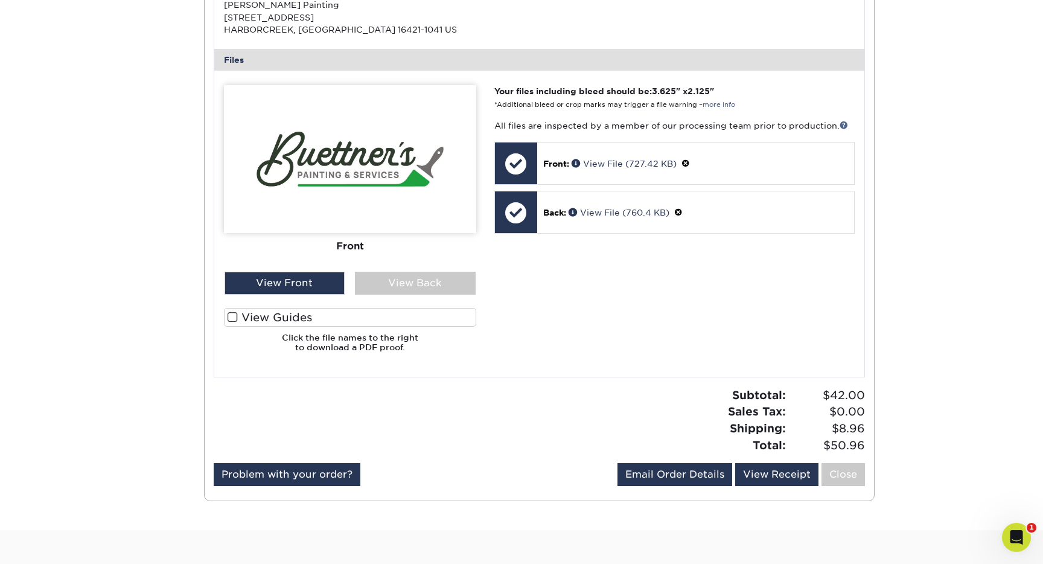
scroll to position [0, 0]
